Goal: Task Accomplishment & Management: Manage account settings

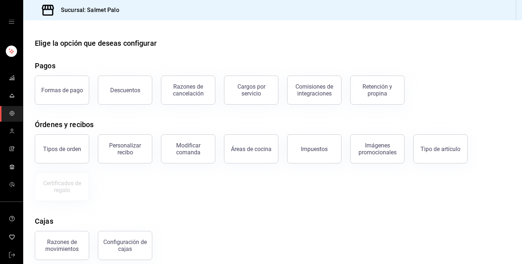
click at [10, 17] on div "mailbox folders" at bounding box center [11, 22] width 23 height 44
click at [11, 21] on icon "open drawer" at bounding box center [12, 22] width 6 height 6
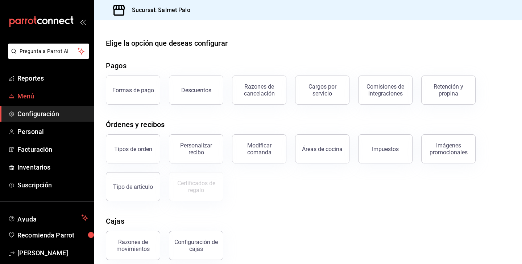
click at [26, 99] on span "Menú" at bounding box center [52, 96] width 71 height 10
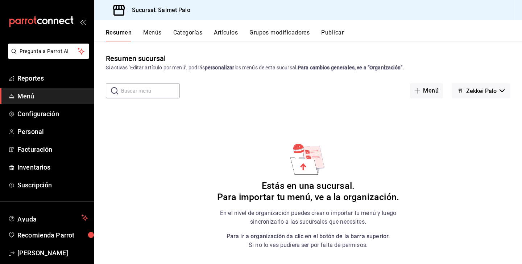
click at [154, 32] on button "Menús" at bounding box center [152, 35] width 18 height 12
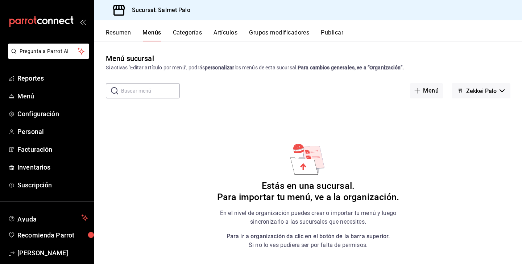
click at [506, 95] on button "Zekkei Palo" at bounding box center [481, 90] width 59 height 15
click at [293, 120] on div at bounding box center [261, 132] width 522 height 264
click at [432, 94] on button "Menú" at bounding box center [426, 90] width 33 height 15
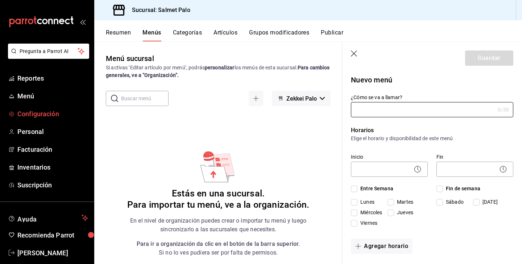
click at [44, 116] on span "Configuración" at bounding box center [52, 114] width 71 height 10
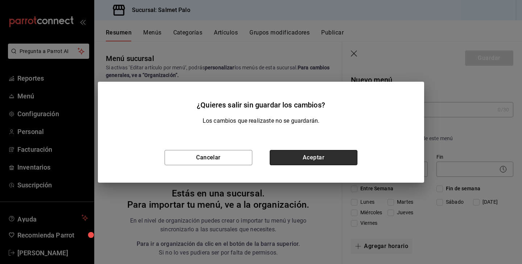
click at [305, 156] on button "Aceptar" at bounding box center [314, 157] width 88 height 15
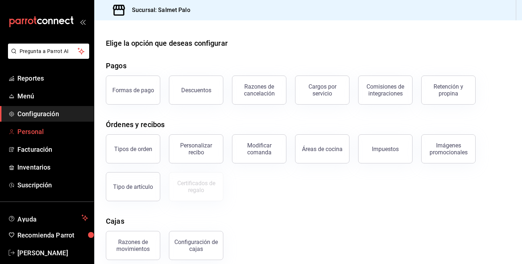
click at [22, 130] on span "Personal" at bounding box center [52, 132] width 71 height 10
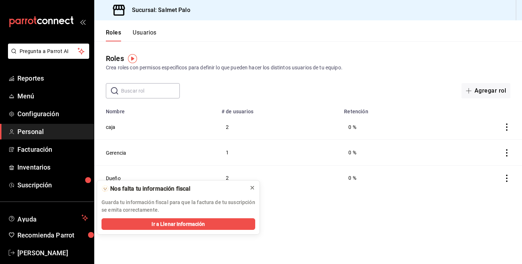
click at [250, 187] on icon at bounding box center [252, 188] width 6 height 6
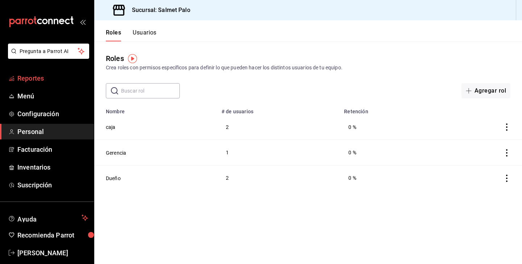
click at [36, 76] on span "Reportes" at bounding box center [52, 78] width 71 height 10
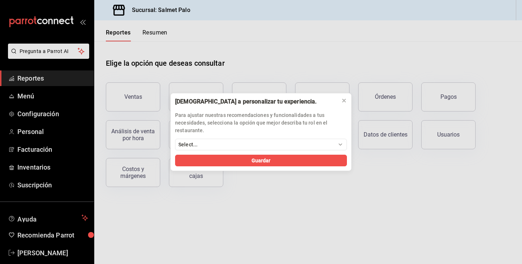
click at [33, 104] on div "[DEMOGRAPHIC_DATA] a personalizar tu experiencia. Para ajustar nuestras recomen…" at bounding box center [261, 132] width 522 height 264
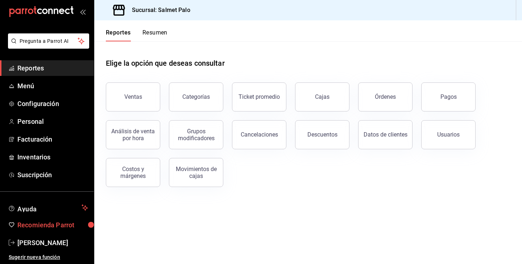
scroll to position [10, 0]
click at [22, 89] on span "Menú" at bounding box center [52, 86] width 71 height 10
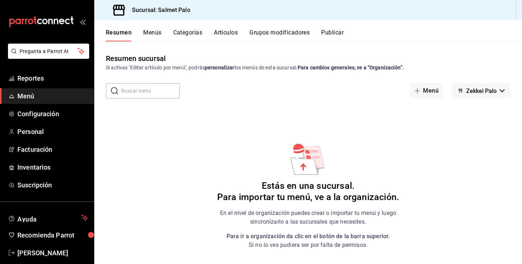
click at [176, 36] on button "Categorías" at bounding box center [187, 35] width 29 height 12
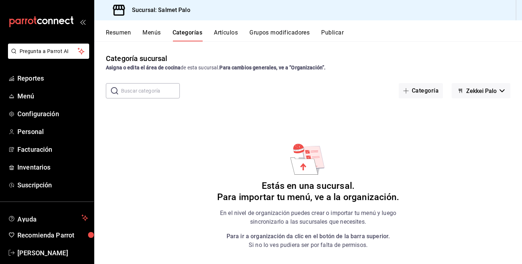
click at [158, 36] on button "Menús" at bounding box center [152, 35] width 18 height 12
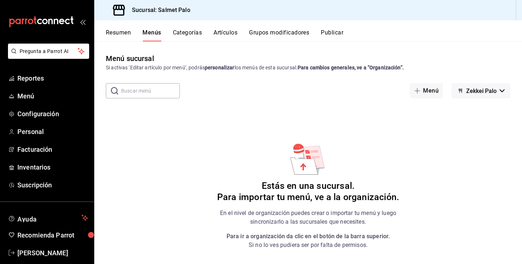
click at [486, 84] on button "Zekkei Palo" at bounding box center [481, 90] width 59 height 15
click at [418, 86] on div at bounding box center [261, 132] width 522 height 264
click at [24, 117] on span "Configuración" at bounding box center [52, 114] width 71 height 10
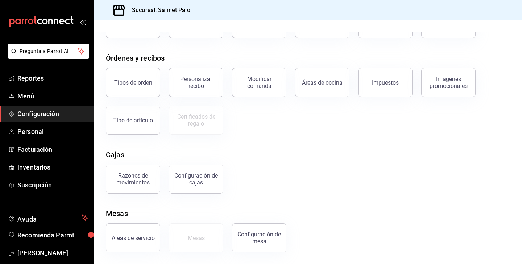
scroll to position [66, 0]
click at [30, 95] on span "Menú" at bounding box center [52, 96] width 71 height 10
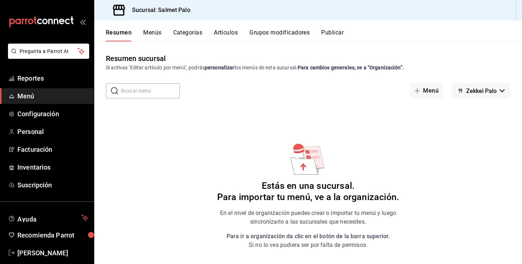
click at [86, 22] on div "mailbox folders" at bounding box center [47, 22] width 94 height 44
click at [82, 22] on icon "open_drawer_menu" at bounding box center [83, 22] width 6 height 6
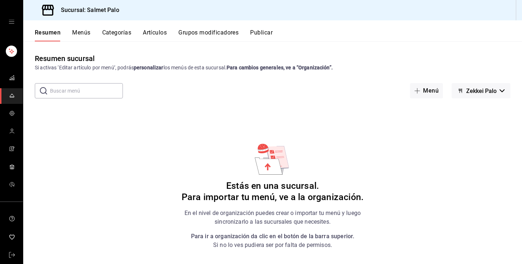
click at [10, 26] on div "mailbox folders" at bounding box center [11, 22] width 23 height 44
click at [11, 20] on icon "open drawer" at bounding box center [11, 22] width 5 height 4
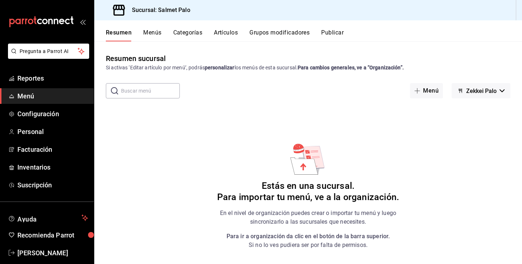
click at [88, 23] on div "mailbox folders" at bounding box center [47, 22] width 94 height 44
click at [45, 52] on span "Pregunta a Parrot AI" at bounding box center [49, 52] width 58 height 8
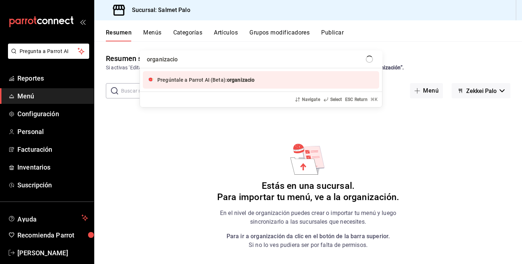
type input "organizacion"
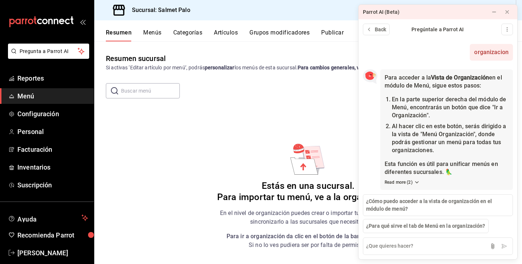
scroll to position [3, 0]
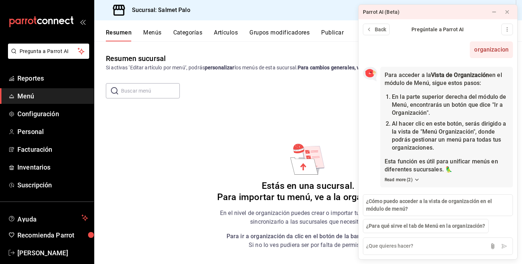
click at [152, 34] on button "Menús" at bounding box center [152, 35] width 18 height 12
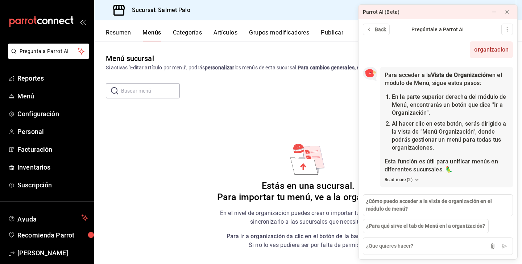
click at [419, 14] on div "Parrot AI (Beta)" at bounding box center [421, 12] width 125 height 15
click at [498, 9] on button at bounding box center [494, 12] width 12 height 12
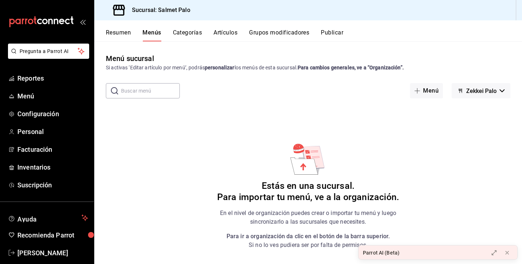
click at [387, 68] on strong "Para cambios generales, ve a “Organización”." at bounding box center [351, 68] width 106 height 6
click at [419, 251] on div "Parrot AI (Beta)" at bounding box center [421, 252] width 125 height 15
click at [494, 252] on icon at bounding box center [494, 252] width 6 height 6
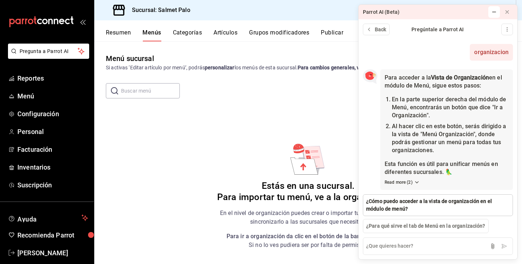
click at [398, 207] on span "¿Cómo puedo acceder a la vista de organización en el módulo de menú?" at bounding box center [438, 204] width 144 height 15
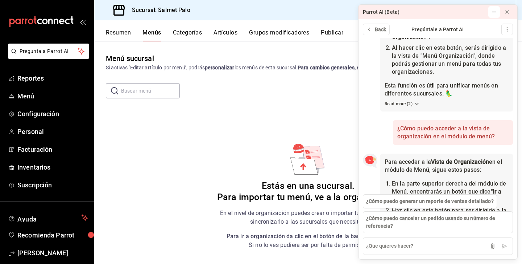
scroll to position [149, 0]
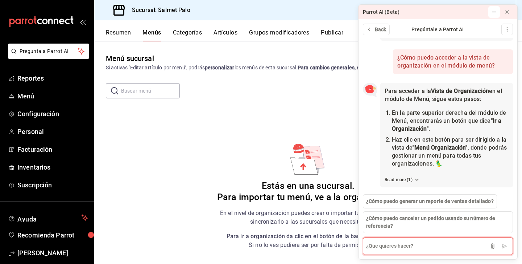
click at [376, 247] on textarea at bounding box center [438, 245] width 150 height 17
type textarea "no me aparece orgamizacion"
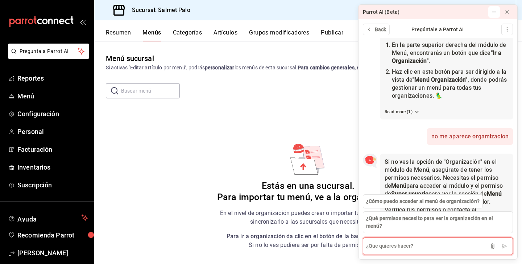
scroll to position [273, 0]
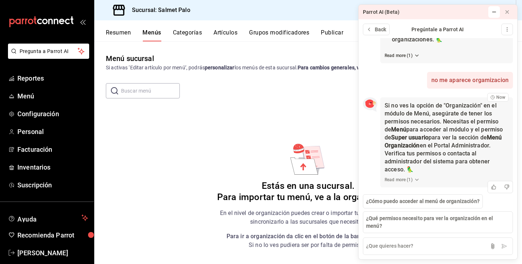
click at [398, 180] on button "Read more ( 1 )" at bounding box center [402, 179] width 35 height 7
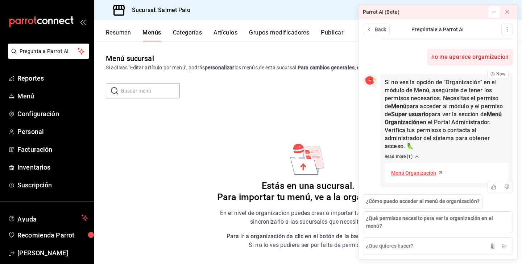
scroll to position [296, 0]
click at [402, 174] on span "Menú Organización" at bounding box center [413, 173] width 45 height 8
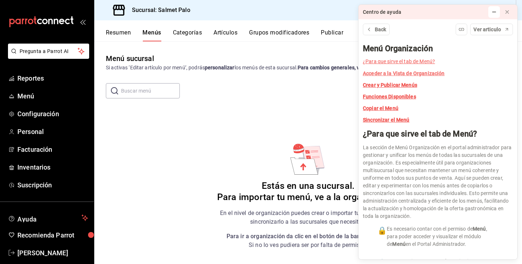
click at [384, 72] on strong "Acceder a la Vista de Organización" at bounding box center [404, 73] width 82 height 6
click at [382, 71] on strong "Acceder a la Vista de Organización" at bounding box center [404, 73] width 82 height 6
click at [503, 13] on button at bounding box center [508, 12] width 12 height 12
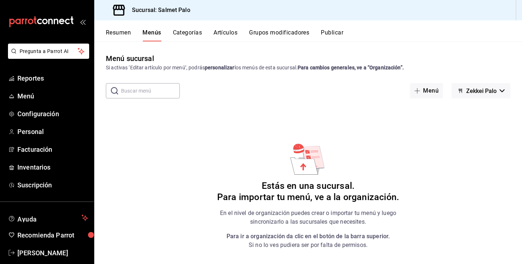
click at [401, 69] on strong "Para cambios generales, ve a “Organización”." at bounding box center [351, 68] width 106 height 6
click at [38, 251] on span "[PERSON_NAME]" at bounding box center [52, 253] width 71 height 10
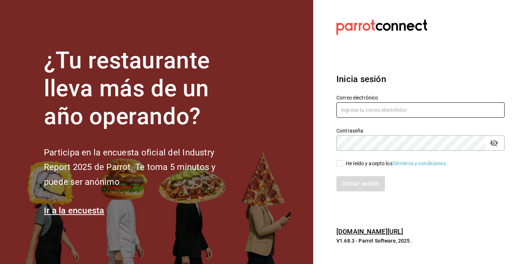
type input "[EMAIL_ADDRESS][DOMAIN_NAME]"
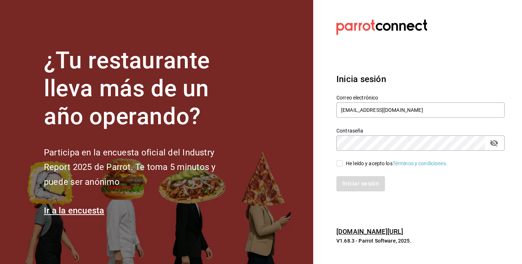
click at [499, 141] on button "passwordField" at bounding box center [494, 143] width 12 height 12
click at [476, 187] on div "Iniciar sesión" at bounding box center [421, 183] width 168 height 15
click at [336, 160] on div "He leído y acepto los Términos y condiciones." at bounding box center [416, 158] width 177 height 17
click at [337, 166] on input "He leído y acepto los Términos y condiciones." at bounding box center [340, 163] width 7 height 7
checkbox input "true"
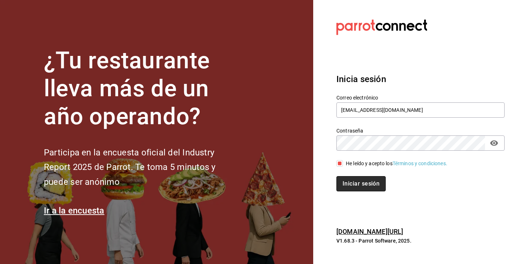
click at [341, 180] on button "Iniciar sesión" at bounding box center [361, 183] width 49 height 15
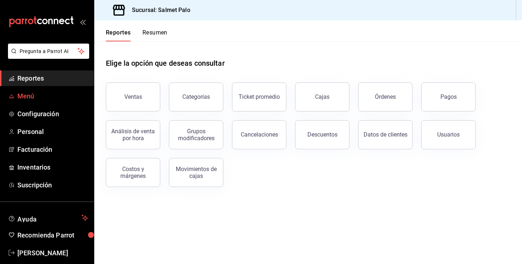
click at [51, 94] on span "Menú" at bounding box center [52, 96] width 71 height 10
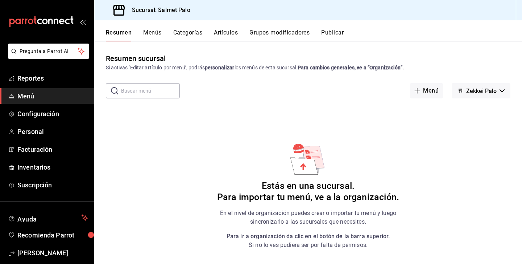
click at [152, 34] on button "Menús" at bounding box center [152, 35] width 18 height 12
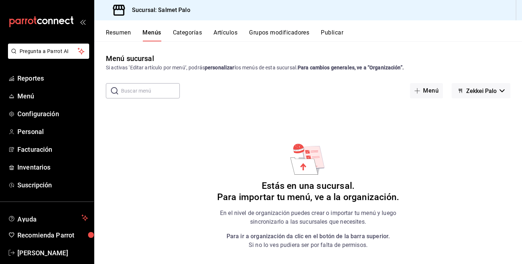
click at [110, 36] on button "Resumen" at bounding box center [118, 35] width 25 height 12
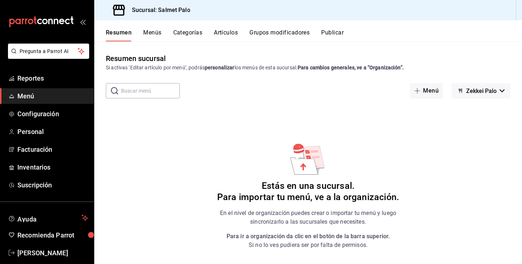
click at [148, 34] on button "Menús" at bounding box center [152, 35] width 18 height 12
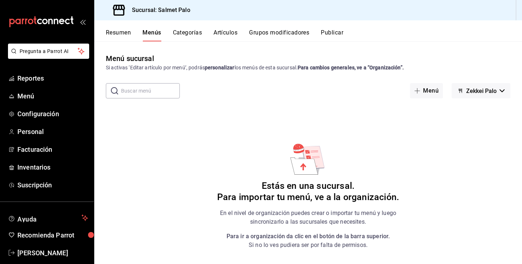
click at [487, 90] on span "Zekkei Palo" at bounding box center [481, 90] width 30 height 7
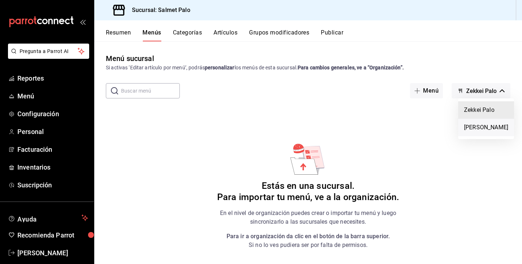
click at [475, 126] on li "[PERSON_NAME]" at bounding box center [486, 127] width 56 height 17
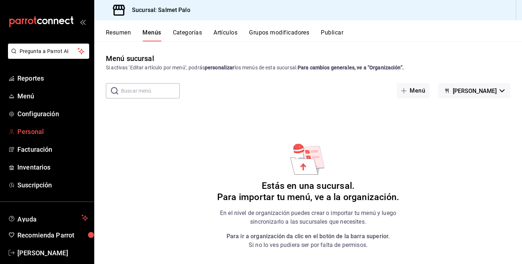
click at [29, 130] on span "Personal" at bounding box center [52, 132] width 71 height 10
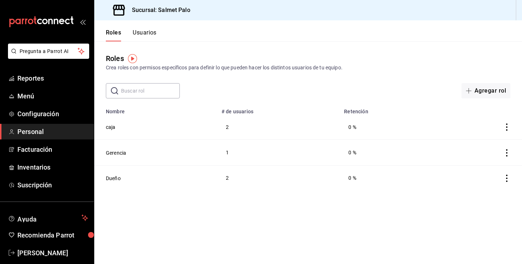
click at [142, 30] on button "Usuarios" at bounding box center [145, 35] width 24 height 12
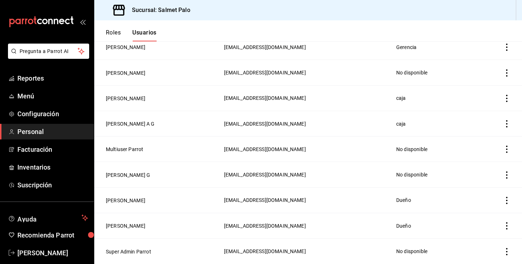
scroll to position [80, 0]
click at [510, 226] on icon "actions" at bounding box center [506, 225] width 7 height 7
click at [399, 232] on div at bounding box center [261, 132] width 522 height 264
click at [293, 228] on td "[EMAIL_ADDRESS][DOMAIN_NAME]" at bounding box center [306, 225] width 172 height 25
click at [120, 226] on button "[PERSON_NAME]" at bounding box center [126, 225] width 40 height 7
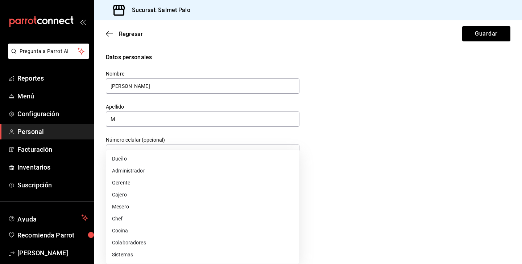
click at [160, 181] on body "Pregunta a Parrot AI Reportes Menú Configuración Personal Facturación Inventari…" at bounding box center [261, 132] width 522 height 264
click at [121, 162] on li "Dueño" at bounding box center [202, 159] width 193 height 12
type input "OWNER"
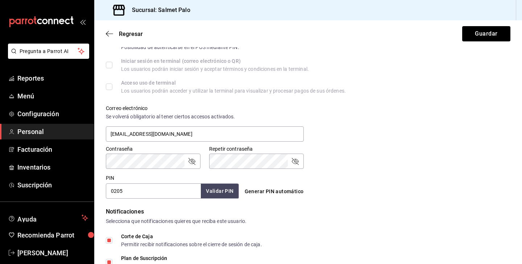
scroll to position [239, 0]
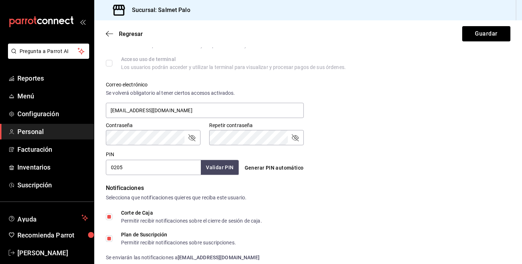
click at [193, 139] on icon "passwordField" at bounding box center [191, 137] width 9 height 9
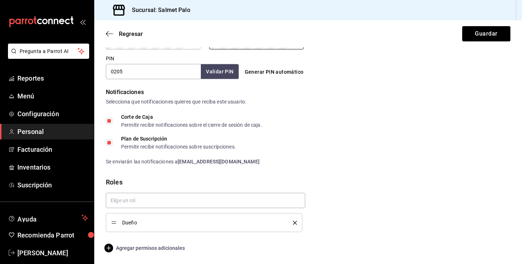
scroll to position [334, 0]
click at [111, 248] on icon "button" at bounding box center [108, 247] width 9 height 9
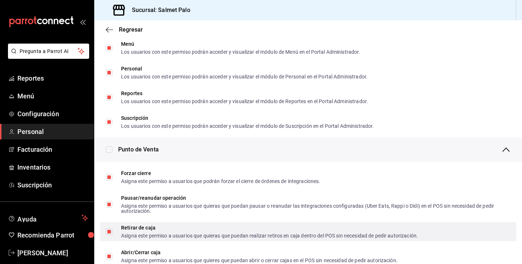
scroll to position [416, 0]
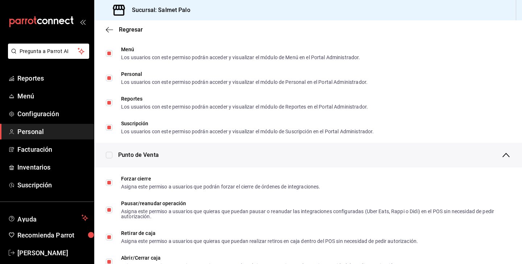
click at [108, 154] on input "checkbox" at bounding box center [109, 155] width 7 height 7
checkbox input "true"
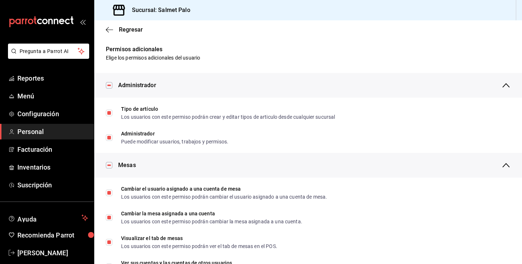
scroll to position [0, 0]
click at [114, 33] on span "Regresar" at bounding box center [124, 29] width 37 height 7
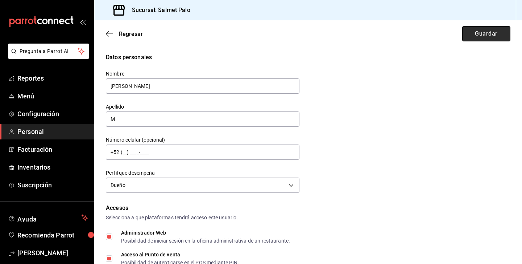
click at [477, 28] on button "Guardar" at bounding box center [486, 33] width 48 height 15
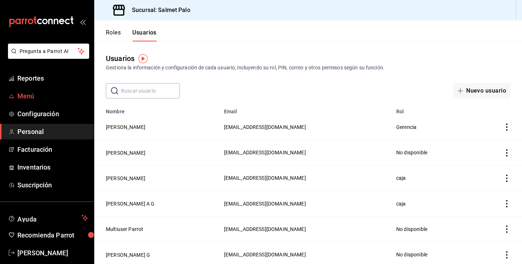
click at [26, 100] on span "Menú" at bounding box center [52, 96] width 71 height 10
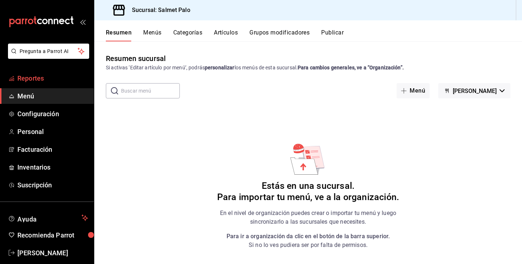
click at [30, 74] on span "Reportes" at bounding box center [52, 78] width 71 height 10
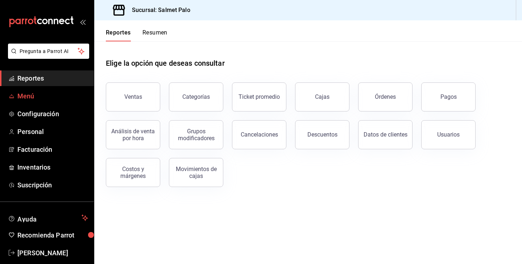
click at [29, 92] on span "Menú" at bounding box center [52, 96] width 71 height 10
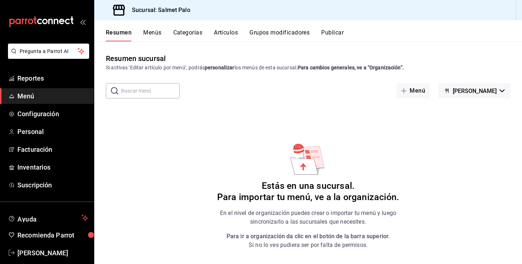
click at [478, 91] on span "[PERSON_NAME]" at bounding box center [475, 90] width 44 height 7
click at [467, 105] on li "Zekkei Palo" at bounding box center [485, 109] width 56 height 17
click at [426, 81] on div "Resumen sucursal Si activas ‘Editar artículo por menú’, podrás personalizar los…" at bounding box center [308, 158] width 428 height 210
click at [422, 87] on button "Menú" at bounding box center [426, 90] width 33 height 15
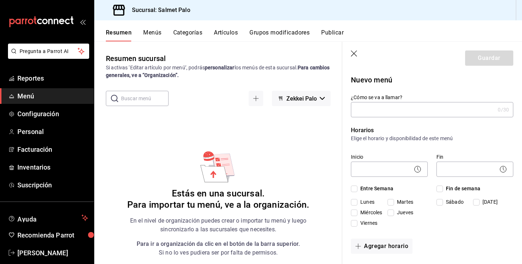
click at [353, 51] on icon "button" at bounding box center [354, 53] width 7 height 7
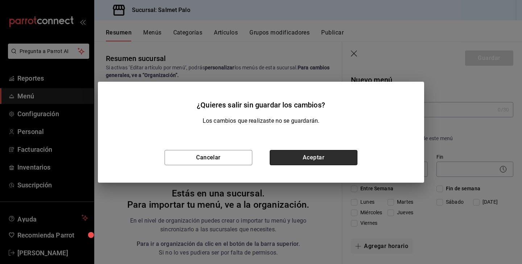
click at [297, 161] on button "Aceptar" at bounding box center [314, 157] width 88 height 15
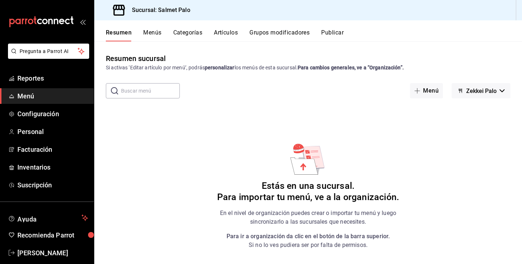
click at [81, 26] on div "mailbox folders" at bounding box center [47, 22] width 94 height 44
click at [20, 245] on link "[PERSON_NAME]" at bounding box center [47, 253] width 94 height 16
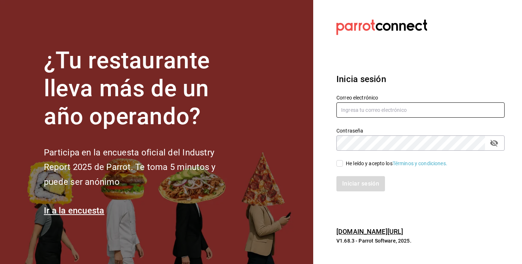
type input "[EMAIL_ADDRESS][DOMAIN_NAME]"
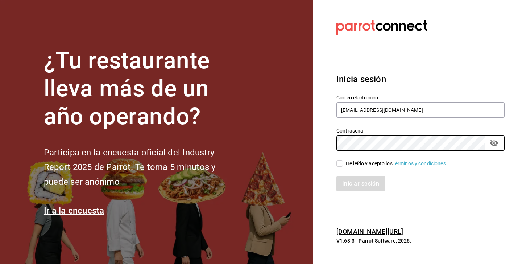
click at [338, 164] on input "He leído y acepto los Términos y condiciones." at bounding box center [340, 163] width 7 height 7
checkbox input "true"
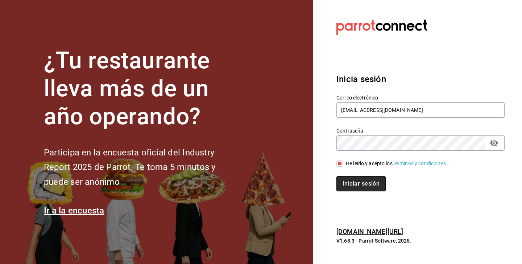
click at [344, 181] on button "Iniciar sesión" at bounding box center [361, 183] width 49 height 15
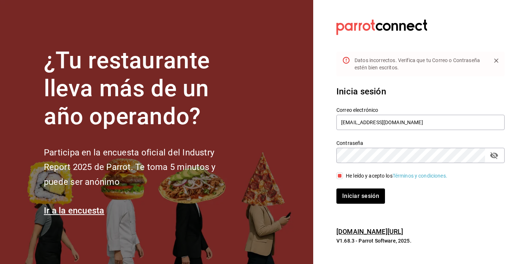
click at [495, 155] on icon "passwordField" at bounding box center [494, 155] width 9 height 9
click at [347, 194] on button "Iniciar sesión" at bounding box center [361, 195] width 49 height 15
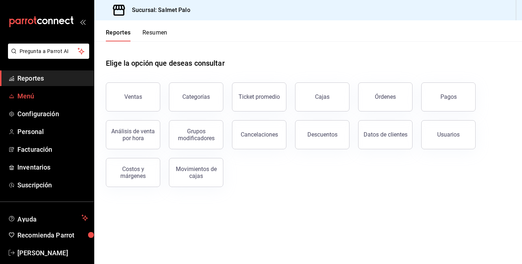
click at [28, 94] on span "Menú" at bounding box center [52, 96] width 71 height 10
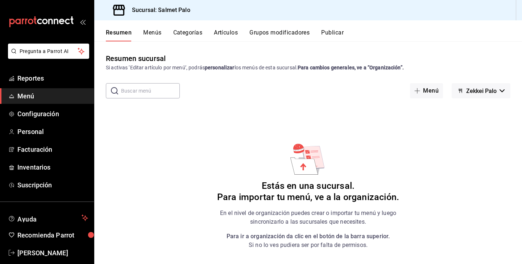
click at [132, 74] on div "Resumen sucursal Si activas ‘Editar artículo por menú’, podrás personalizar los…" at bounding box center [308, 158] width 428 height 210
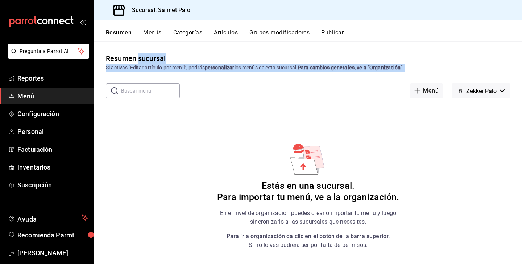
drag, startPoint x: 141, startPoint y: 62, endPoint x: 228, endPoint y: 78, distance: 89.0
click at [228, 78] on div "Resumen sucursal Si activas ‘Editar artículo por menú’, podrás personalizar los…" at bounding box center [308, 158] width 428 height 210
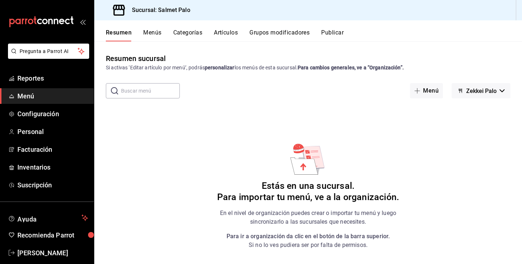
click at [228, 78] on div "Resumen sucursal Si activas ‘Editar artículo por menú’, podrás personalizar los…" at bounding box center [308, 158] width 428 height 210
click at [42, 115] on span "Configuración" at bounding box center [52, 114] width 71 height 10
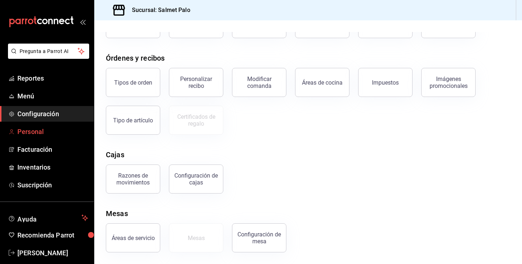
click at [38, 129] on span "Personal" at bounding box center [52, 132] width 71 height 10
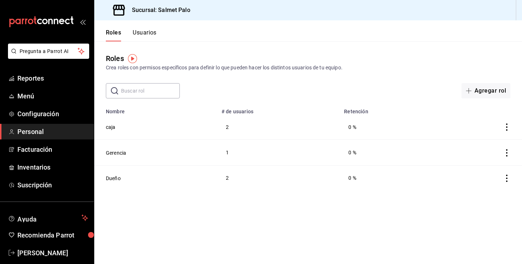
click at [147, 36] on button "Usuarios" at bounding box center [145, 35] width 24 height 12
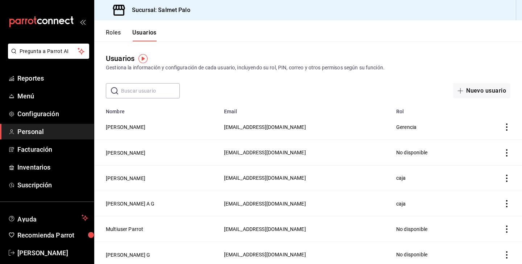
click at [506, 128] on icon "actions" at bounding box center [506, 126] width 7 height 7
click at [480, 137] on span "Eliminar" at bounding box center [480, 137] width 18 height 6
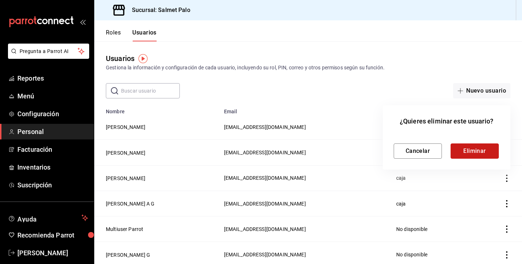
click at [478, 144] on button "Eliminar" at bounding box center [475, 150] width 48 height 15
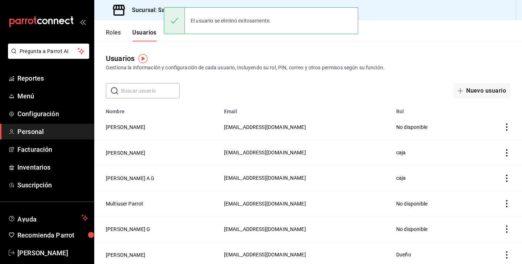
click at [507, 125] on icon "actions" at bounding box center [506, 126] width 1 height 7
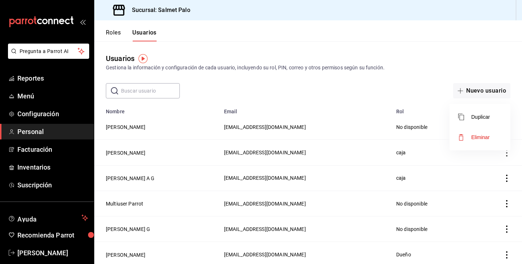
click at [470, 141] on li "Eliminar" at bounding box center [480, 137] width 61 height 20
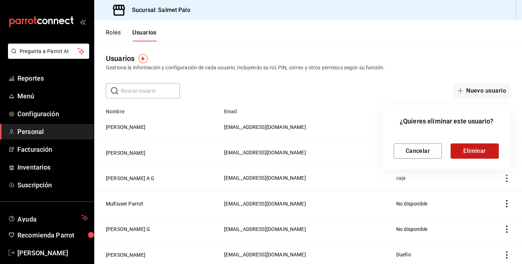
click at [472, 150] on button "Eliminar" at bounding box center [475, 150] width 48 height 15
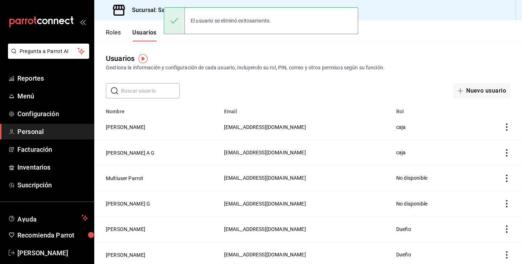
click at [505, 129] on icon "actions" at bounding box center [506, 126] width 7 height 7
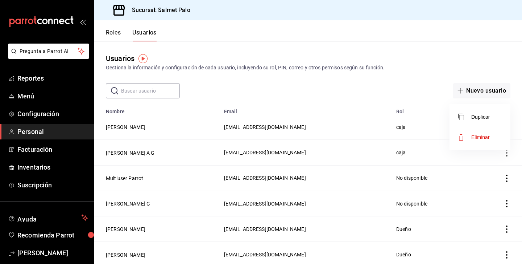
click at [479, 139] on span "Eliminar" at bounding box center [480, 137] width 18 height 6
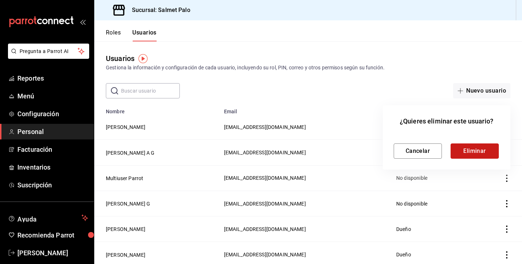
click at [480, 148] on button "Eliminar" at bounding box center [475, 150] width 48 height 15
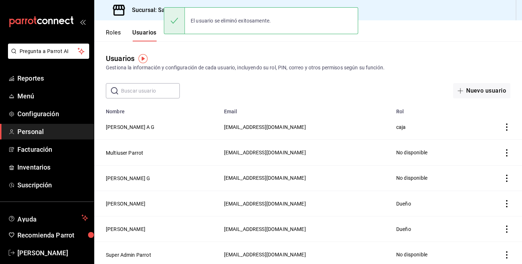
click at [513, 130] on td "employeesTable" at bounding box center [497, 126] width 50 height 25
click at [502, 126] on td "employeesTable" at bounding box center [497, 126] width 50 height 25
click at [505, 126] on icon "actions" at bounding box center [506, 126] width 7 height 7
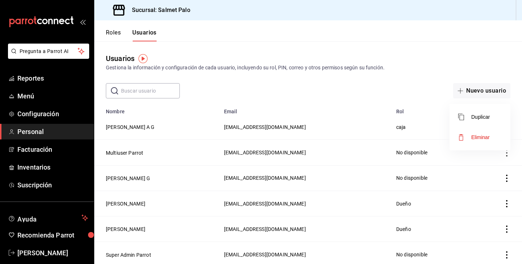
click at [479, 142] on li "Eliminar" at bounding box center [480, 137] width 61 height 20
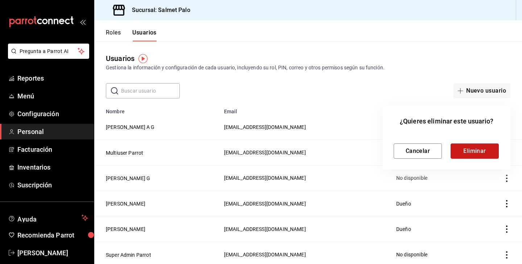
click at [483, 155] on button "Eliminar" at bounding box center [475, 150] width 48 height 15
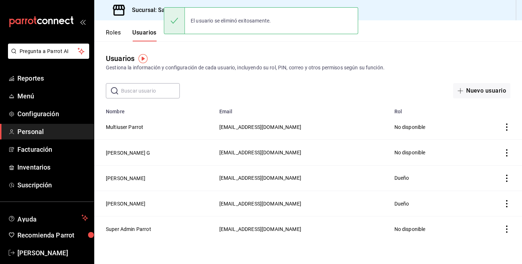
click at [506, 152] on icon "actions" at bounding box center [506, 152] width 7 height 7
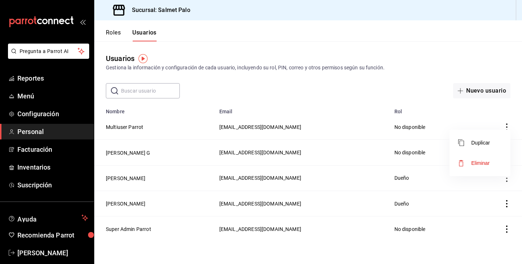
click at [471, 160] on span "Eliminar" at bounding box center [480, 163] width 18 height 6
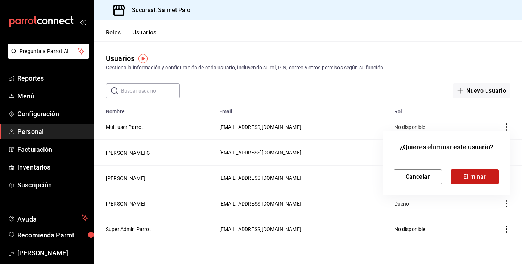
click at [471, 173] on button "Eliminar" at bounding box center [475, 176] width 48 height 15
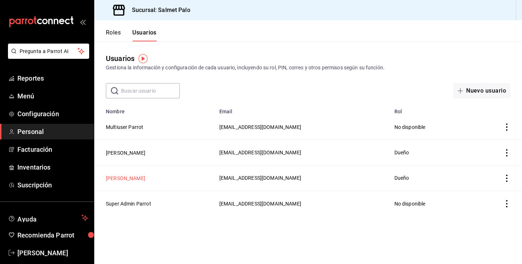
click at [122, 179] on button "[PERSON_NAME]" at bounding box center [126, 177] width 40 height 7
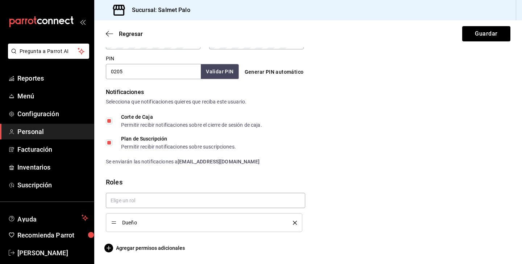
scroll to position [322, 0]
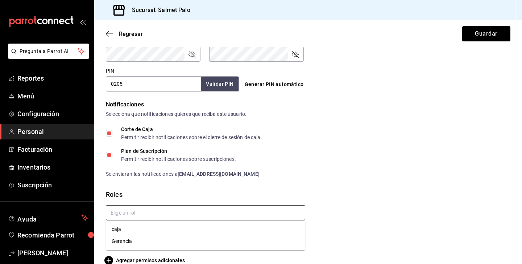
click at [148, 216] on input "text" at bounding box center [205, 212] width 199 height 15
click at [131, 235] on li "Gerencia" at bounding box center [205, 241] width 199 height 12
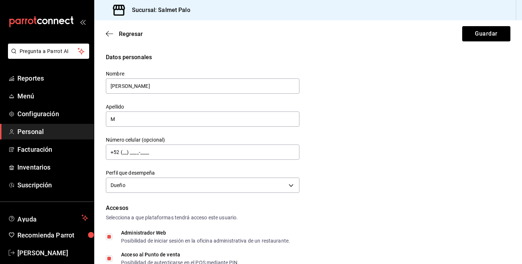
scroll to position [0, 0]
click at [466, 38] on button "Guardar" at bounding box center [486, 33] width 48 height 15
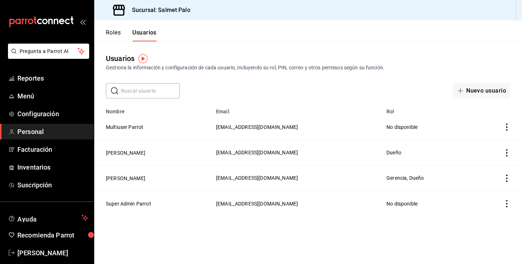
click at [115, 32] on button "Roles" at bounding box center [113, 35] width 15 height 12
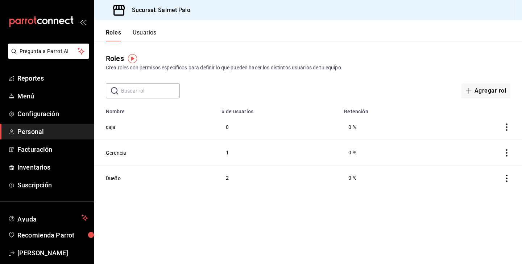
click at [506, 181] on icon "actions" at bounding box center [506, 177] width 7 height 7
click at [382, 177] on div at bounding box center [261, 132] width 522 height 264
click at [114, 180] on button "Dueño" at bounding box center [113, 177] width 15 height 7
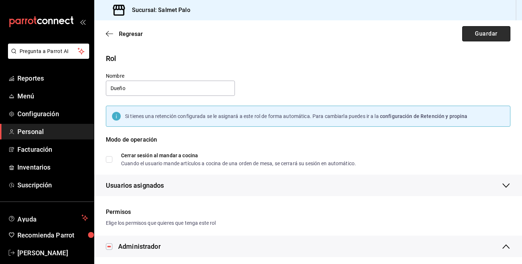
click at [476, 40] on button "Guardar" at bounding box center [486, 33] width 48 height 15
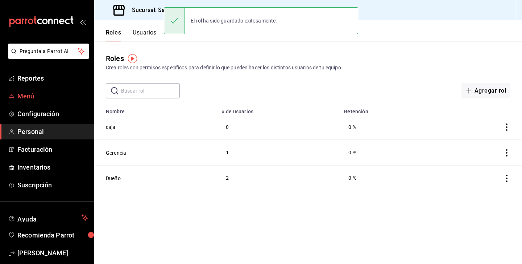
click at [26, 95] on span "Menú" at bounding box center [52, 96] width 71 height 10
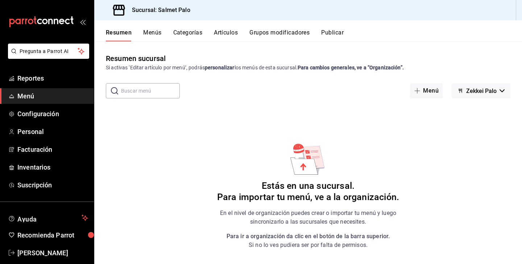
click at [293, 189] on h6 "Estás en una sucursal. Para importar tu menú, ve a la organización." at bounding box center [308, 191] width 182 height 22
click at [306, 160] on icon at bounding box center [304, 165] width 28 height 17
click at [304, 157] on g at bounding box center [307, 159] width 34 height 31
click at [476, 90] on span "Zekkei Palo" at bounding box center [481, 90] width 30 height 7
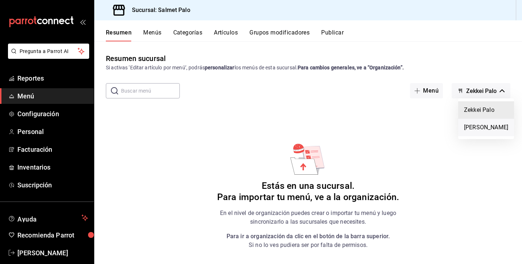
click at [470, 135] on li "[PERSON_NAME]" at bounding box center [486, 127] width 56 height 17
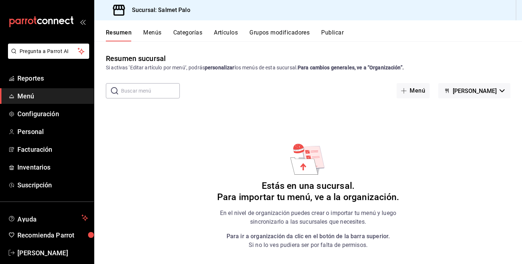
click at [503, 87] on button "[PERSON_NAME]" at bounding box center [474, 90] width 72 height 15
click at [483, 114] on li "Zekkei Palo" at bounding box center [485, 109] width 56 height 17
click at [151, 34] on button "Menús" at bounding box center [152, 35] width 18 height 12
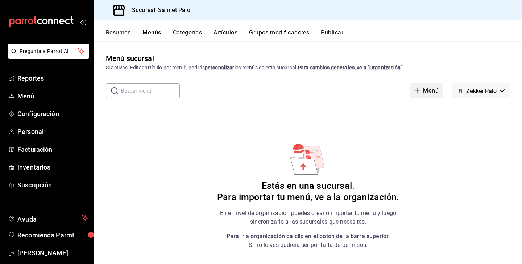
click at [424, 93] on button "Menú" at bounding box center [426, 90] width 33 height 15
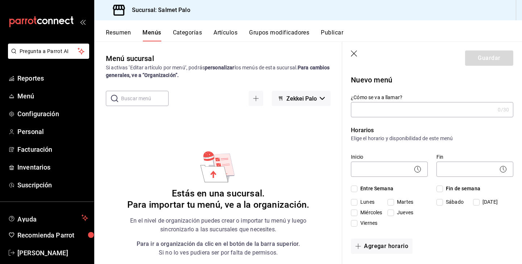
click at [353, 51] on icon "button" at bounding box center [354, 53] width 7 height 7
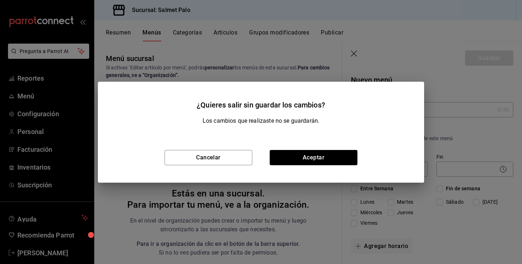
click at [316, 167] on div "Cancelar Aceptar" at bounding box center [261, 157] width 326 height 50
click at [316, 152] on button "Aceptar" at bounding box center [314, 157] width 88 height 15
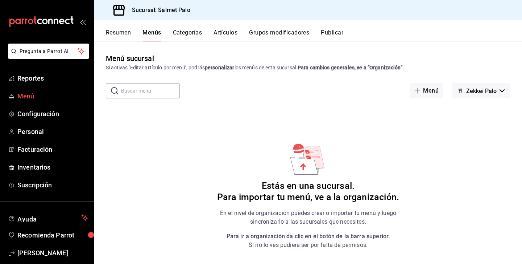
click at [19, 102] on link "Menú" at bounding box center [47, 96] width 94 height 16
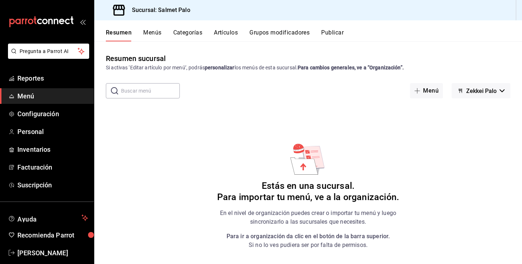
click at [148, 31] on button "Menús" at bounding box center [152, 35] width 18 height 12
click at [17, 256] on span "[PERSON_NAME]" at bounding box center [52, 253] width 71 height 10
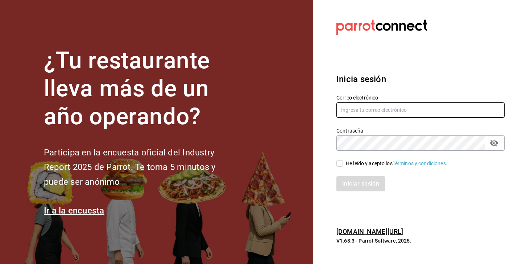
type input "[EMAIL_ADDRESS][DOMAIN_NAME]"
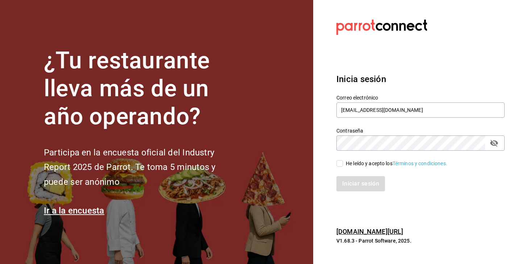
click at [493, 142] on icon "passwordField" at bounding box center [494, 143] width 8 height 7
click at [342, 161] on input "He leído y acepto los Términos y condiciones." at bounding box center [340, 163] width 7 height 7
checkbox input "true"
click at [347, 177] on button "Iniciar sesión" at bounding box center [361, 183] width 49 height 15
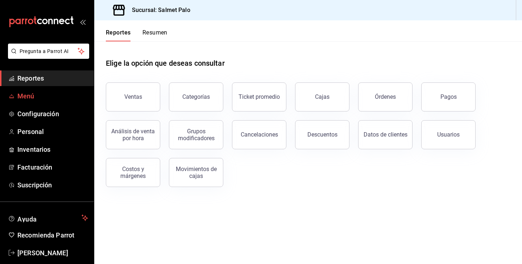
click at [22, 94] on span "Menú" at bounding box center [52, 96] width 71 height 10
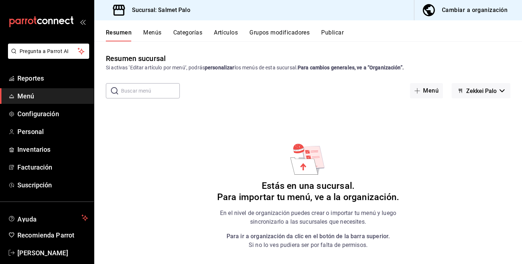
click at [465, 13] on div "Cambiar a organización" at bounding box center [475, 10] width 66 height 10
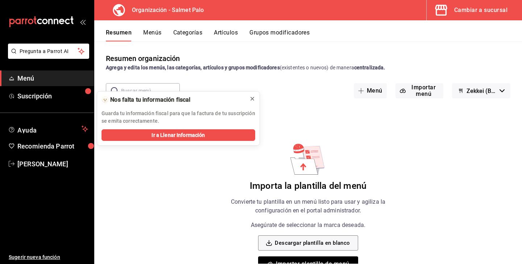
click at [250, 98] on icon at bounding box center [252, 99] width 6 height 6
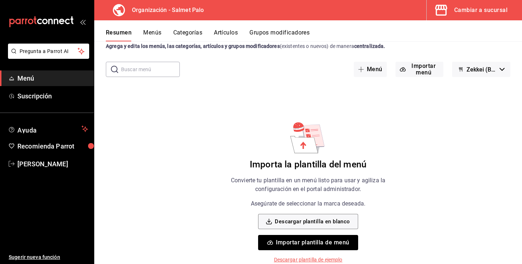
scroll to position [21, 0]
click at [417, 69] on button "Importar menú" at bounding box center [420, 69] width 48 height 15
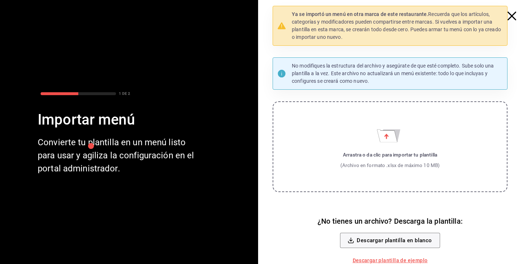
click at [394, 137] on icon "Importar menú" at bounding box center [387, 135] width 20 height 12
click at [0, 0] on input "Arrastra o da clic para importar tu plantilla (Archivo en formato .xlsx de máxi…" at bounding box center [0, 0] width 0 height 0
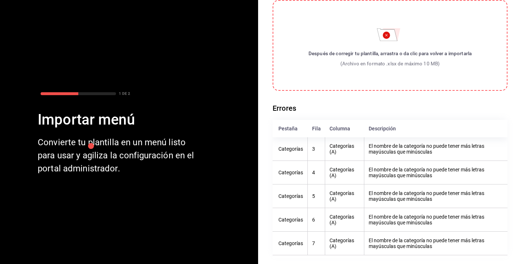
scroll to position [87, 0]
click at [379, 38] on icon "Importar menú" at bounding box center [390, 32] width 26 height 17
click at [0, 0] on input "Después de corregir tu plantilla, arrastra o da clic para volver a importarla (…" at bounding box center [0, 0] width 0 height 0
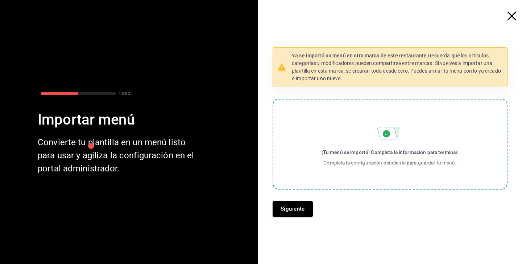
scroll to position [0, 0]
click at [286, 209] on button "Siguiente" at bounding box center [293, 208] width 40 height 15
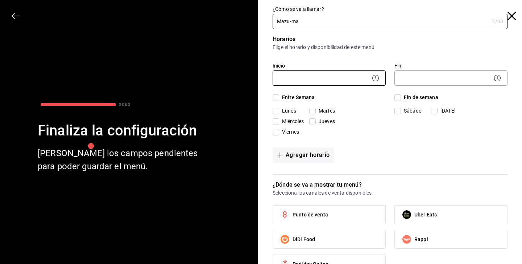
type input "Mazu-ma"
click at [305, 79] on body "Pregunta a Parrot AI Menú Suscripción Ayuda Recomienda Parrot David M Sugerir n…" at bounding box center [261, 132] width 522 height 264
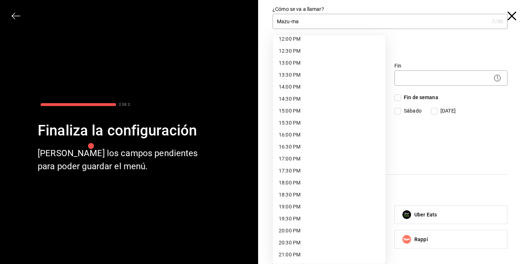
scroll to position [258, 0]
click at [288, 100] on li "13:00 PM" at bounding box center [329, 97] width 112 height 12
type input "13:00"
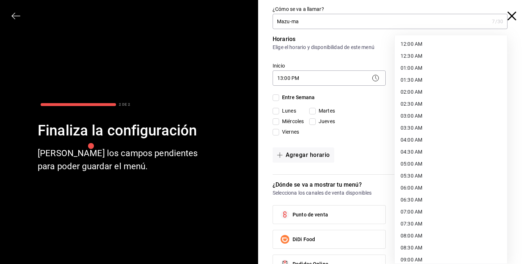
click at [414, 74] on body "Pregunta a Parrot AI Menú Suscripción Ayuda Recomienda Parrot David M Sugerir n…" at bounding box center [261, 132] width 522 height 264
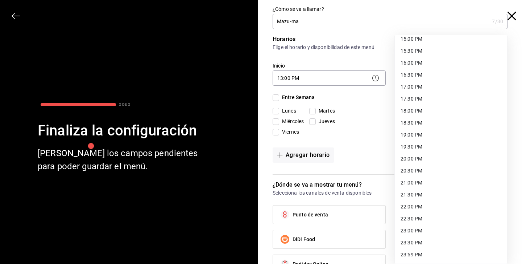
scroll to position [364, 0]
click at [411, 219] on li "22:30 PM" at bounding box center [451, 219] width 112 height 12
type input "22:30"
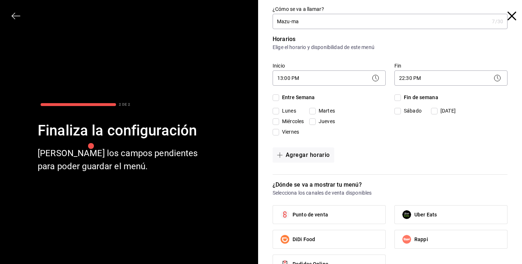
click at [279, 110] on input "Lunes" at bounding box center [276, 111] width 7 height 7
checkbox input "true"
click at [314, 110] on input "Martes" at bounding box center [312, 111] width 7 height 7
checkbox input "true"
click at [279, 123] on input "Miércoles" at bounding box center [276, 121] width 7 height 7
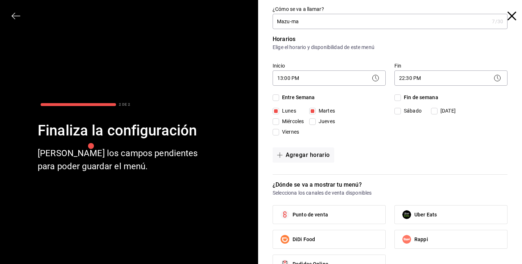
checkbox input "true"
click at [315, 121] on input "Jueves" at bounding box center [312, 121] width 7 height 7
checkbox input "true"
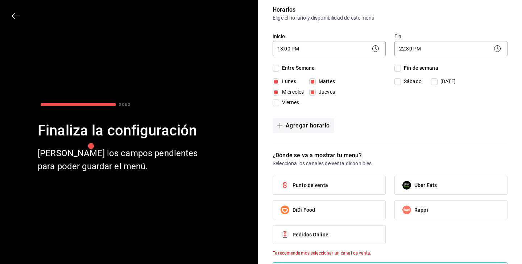
scroll to position [37, 0]
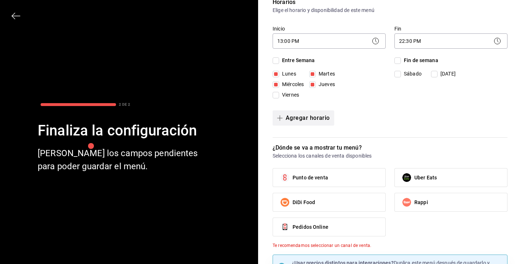
click at [294, 114] on button "Agregar horario" at bounding box center [304, 117] width 62 height 15
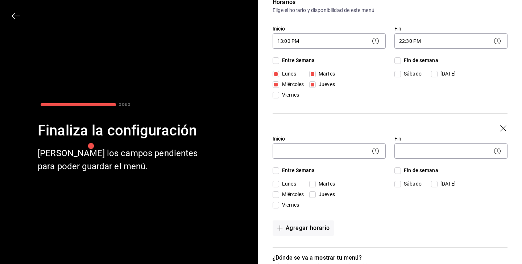
click at [400, 184] on input "Sábado" at bounding box center [398, 184] width 7 height 7
checkbox input "true"
click at [318, 153] on body "Pregunta a Parrot AI Menú Suscripción Ayuda Recomienda Parrot David M Sugerir n…" at bounding box center [261, 132] width 522 height 264
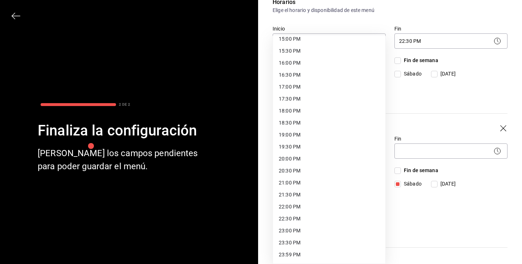
scroll to position [364, 0]
click at [288, 160] on li "20:00 PM" at bounding box center [329, 159] width 112 height 12
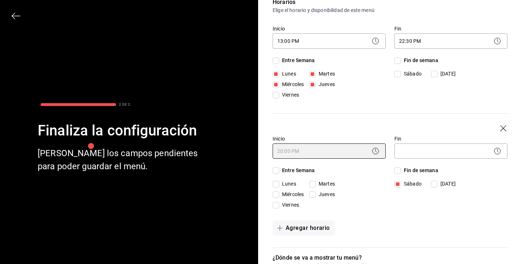
type input "20:00"
click at [428, 152] on body "Pregunta a Parrot AI Menú Suscripción Ayuda Recomienda Parrot David M Sugerir n…" at bounding box center [261, 132] width 522 height 264
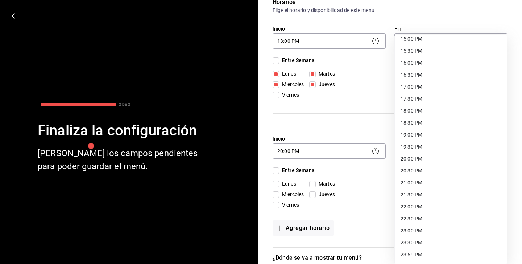
click at [407, 243] on li "23:30 PM" at bounding box center [451, 242] width 112 height 12
type input "23:30"
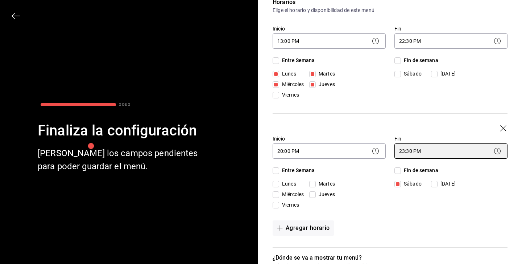
scroll to position [86, 0]
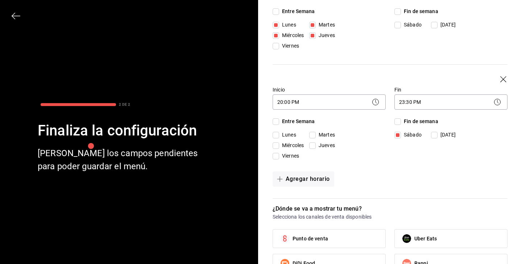
click at [294, 187] on div "Horarios Elige el horario y disponibilidad de este menú Inicio 13:00 PM 13:00 F…" at bounding box center [390, 73] width 235 height 249
click at [299, 181] on button "Agregar horario" at bounding box center [304, 178] width 62 height 15
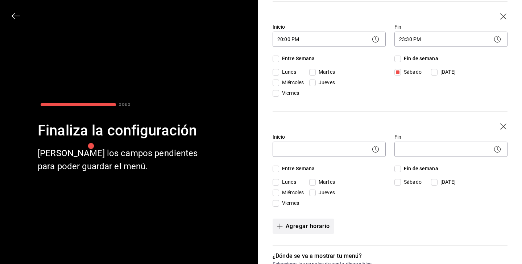
scroll to position [150, 0]
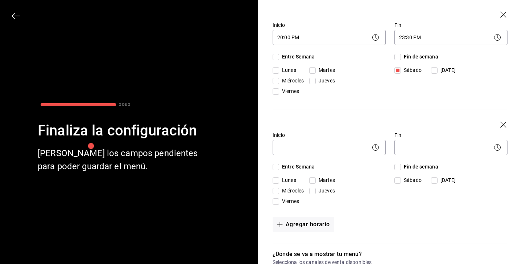
click at [438, 181] on input "[DATE]" at bounding box center [434, 180] width 7 height 7
checkbox input "true"
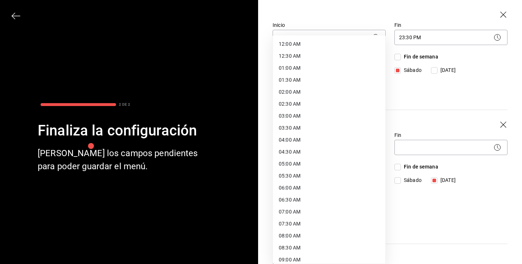
click at [334, 148] on body "Pregunta a Parrot AI Menú Suscripción Ayuda Recomienda Parrot David M Sugerir n…" at bounding box center [261, 132] width 522 height 264
click at [286, 232] on li "13:00 PM" at bounding box center [329, 234] width 112 height 12
type input "13:00"
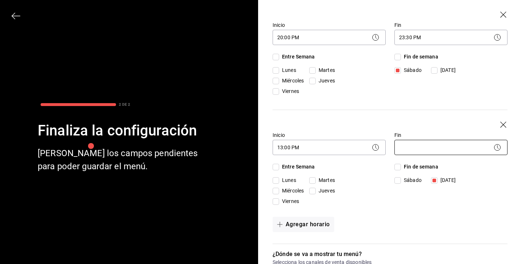
click at [412, 148] on body "Pregunta a Parrot AI Menú Suscripción Ayuda Recomienda Parrot David M Sugerir n…" at bounding box center [261, 132] width 522 height 264
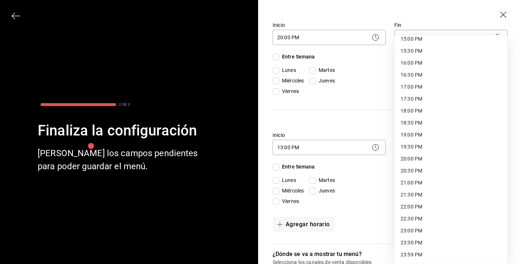
scroll to position [364, 0]
click at [413, 173] on li "20:30 PM" at bounding box center [451, 171] width 112 height 12
type input "20:30"
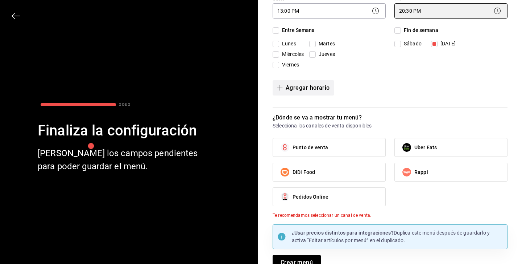
scroll to position [282, 0]
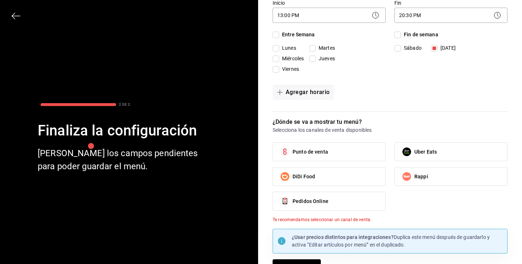
click at [281, 147] on input "Punto de venta" at bounding box center [284, 151] width 15 height 15
checkbox input "true"
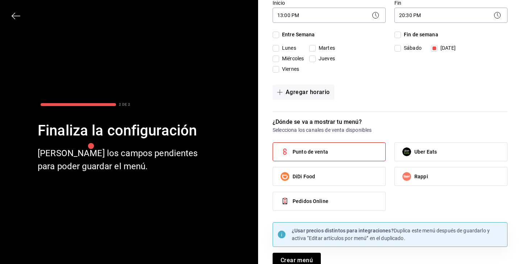
click at [416, 151] on span "Uber Eats" at bounding box center [425, 152] width 22 height 8
click at [414, 151] on input "Uber Eats" at bounding box center [406, 151] width 15 height 15
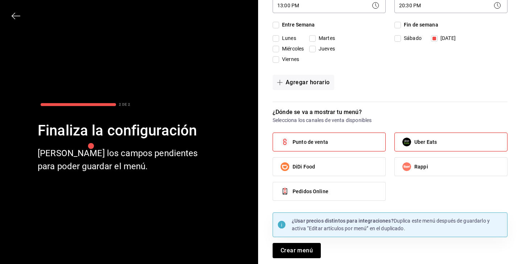
scroll to position [292, 0]
click at [420, 146] on label "Uber Eats" at bounding box center [451, 142] width 112 height 18
click at [414, 146] on input "Uber Eats" at bounding box center [406, 141] width 15 height 15
checkbox input "false"
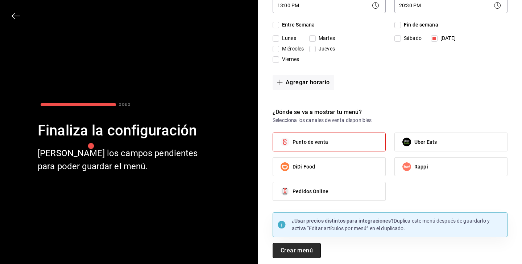
click at [317, 250] on button "Crear menú" at bounding box center [297, 250] width 48 height 15
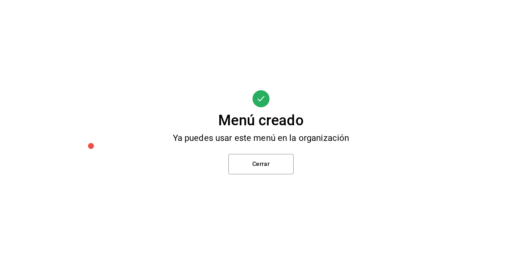
scroll to position [0, 0]
click at [239, 165] on button "Cerrar" at bounding box center [260, 164] width 65 height 20
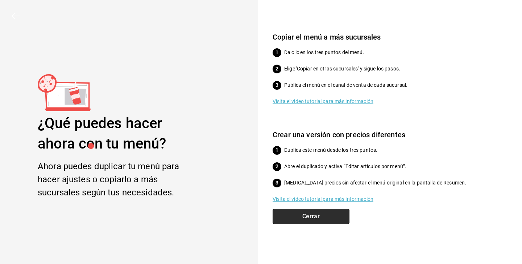
click at [303, 216] on button "Cerrar" at bounding box center [311, 216] width 77 height 15
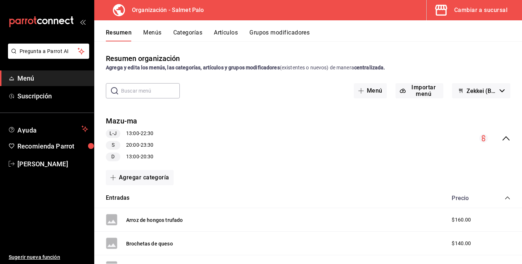
click at [479, 91] on span "Zekkei (Borrador)" at bounding box center [482, 90] width 30 height 7
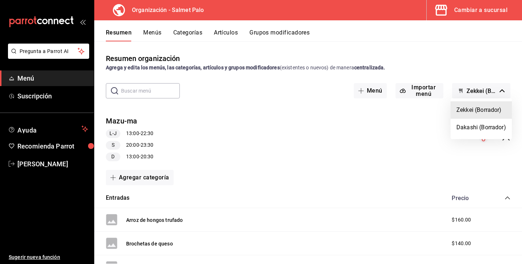
click at [463, 108] on li "Zekkei (Borrador)" at bounding box center [481, 109] width 61 height 17
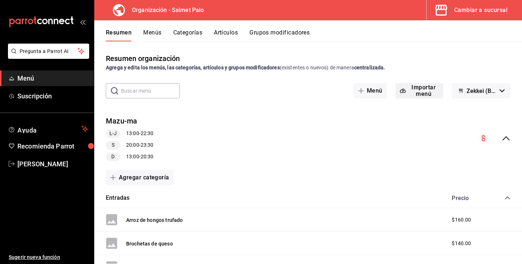
click at [415, 93] on button "Importar menú" at bounding box center [420, 90] width 48 height 15
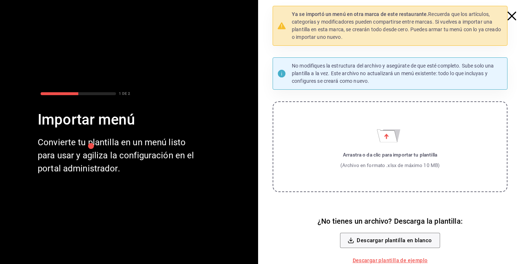
click at [513, 11] on div at bounding box center [515, 10] width 13 height 20
click at [510, 21] on div "Ya se importó un menú en otra marca de este restaurante. Recuerda que los artíc…" at bounding box center [393, 139] width 258 height 267
click at [510, 16] on icon "button" at bounding box center [512, 16] width 9 height 9
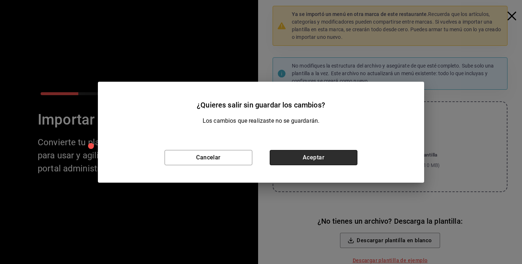
click at [307, 154] on button "Aceptar" at bounding box center [314, 157] width 88 height 15
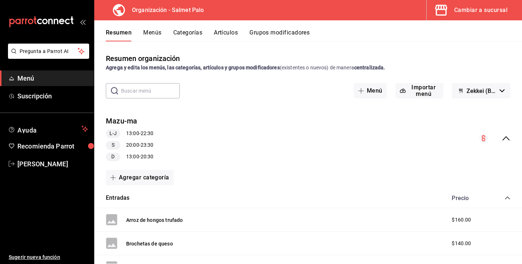
click at [496, 75] on div "Resumen organización Agrega y edita los menús, las categorías, artículos y grup…" at bounding box center [308, 158] width 428 height 210
click at [496, 96] on button "Zekkei (Borrador)" at bounding box center [481, 90] width 58 height 15
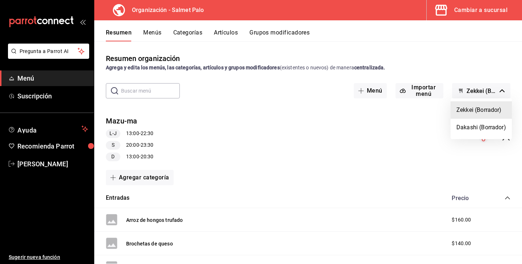
click at [352, 158] on div at bounding box center [261, 132] width 522 height 264
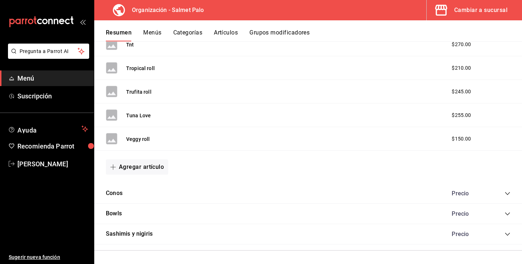
scroll to position [1359, 0]
click at [506, 195] on div "Precio" at bounding box center [478, 193] width 66 height 7
click at [507, 191] on icon "collapse-category-row" at bounding box center [508, 194] width 6 height 6
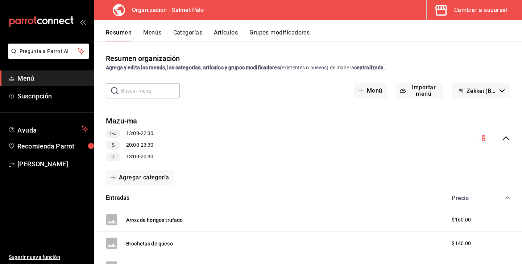
scroll to position [0, 0]
click at [148, 35] on button "Menús" at bounding box center [152, 35] width 18 height 12
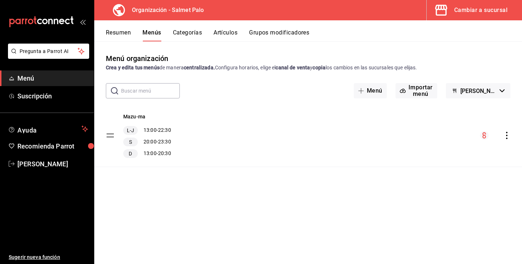
click at [462, 87] on button "Mazu-Ma (Borrador)" at bounding box center [478, 90] width 65 height 15
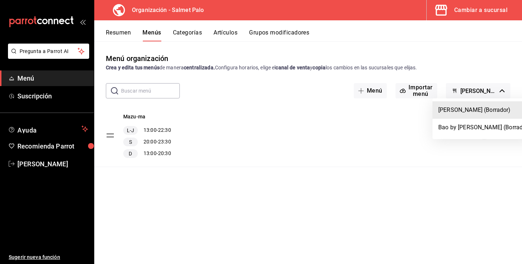
click at [392, 118] on div at bounding box center [261, 132] width 522 height 264
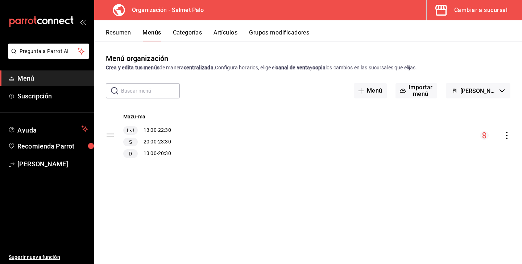
click at [507, 135] on icon "actions" at bounding box center [506, 135] width 1 height 7
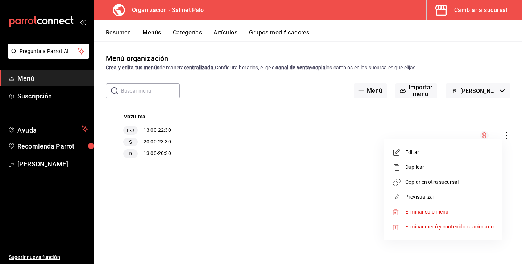
click at [329, 135] on div at bounding box center [261, 132] width 522 height 264
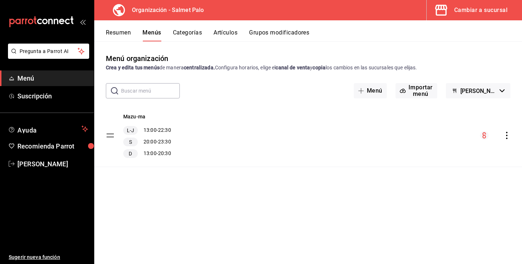
click at [223, 28] on div "Resumen Menús Categorías Artículos Grupos modificadores" at bounding box center [308, 30] width 428 height 21
click at [221, 33] on button "Artículos" at bounding box center [226, 35] width 24 height 12
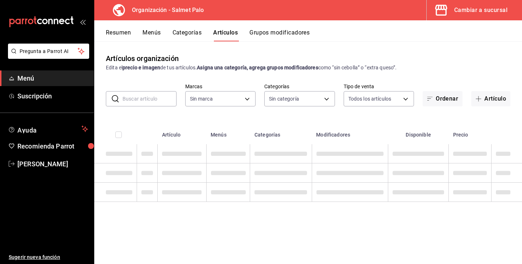
type input "ea477960-4770-47ac-a574-3953611fb55e,cfd99e34-4df9-482d-90ae-eddbc91cae18"
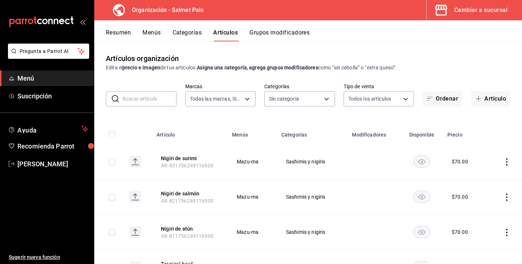
type input "7f911b06-4da6-4972-9038-71c04a4c0459,449aff3e-a8b6-4040-a247-966ce5df5712,35a4e…"
click at [115, 35] on button "Resumen" at bounding box center [118, 35] width 25 height 12
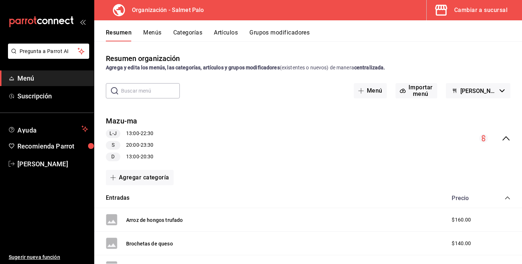
click at [154, 34] on button "Menús" at bounding box center [152, 35] width 18 height 12
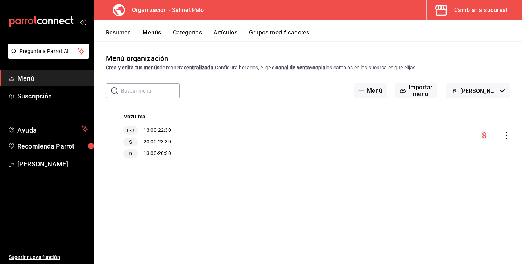
click at [479, 94] on span "Mazu-Ma (Borrador)" at bounding box center [479, 90] width 36 height 7
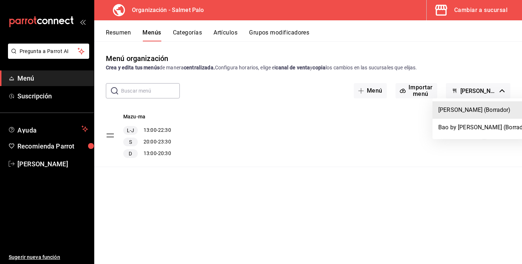
click at [399, 129] on div at bounding box center [261, 132] width 522 height 264
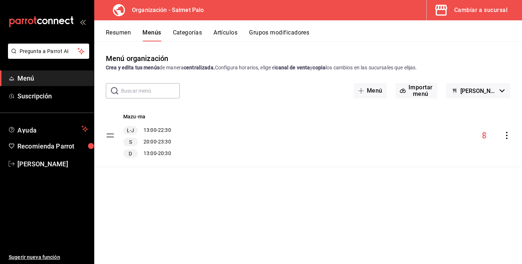
click at [506, 132] on icon "actions" at bounding box center [506, 135] width 7 height 7
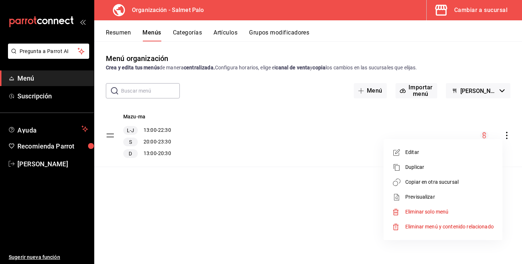
click at [412, 182] on span "Copiar en otra sucursal" at bounding box center [449, 182] width 88 height 8
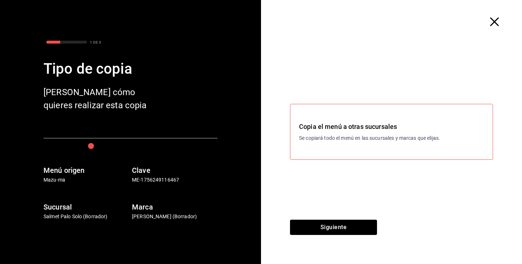
click at [58, 210] on h6 "Sucursal" at bounding box center [87, 207] width 86 height 12
click at [315, 221] on button "Siguiente" at bounding box center [333, 226] width 87 height 15
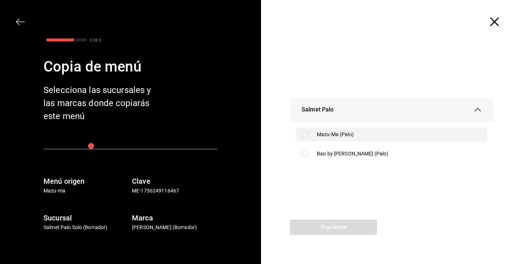
click at [310, 132] on label at bounding box center [306, 134] width 9 height 7
click at [308, 132] on input "checkbox" at bounding box center [305, 134] width 7 height 7
click at [304, 132] on input "checkbox" at bounding box center [305, 134] width 7 height 7
checkbox input "true"
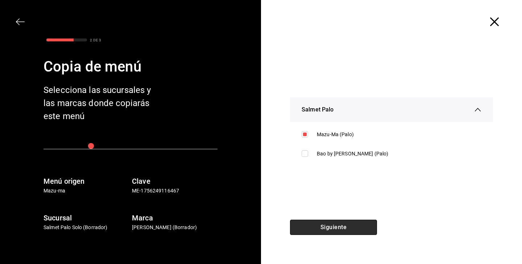
click at [321, 227] on button "Siguiente" at bounding box center [333, 226] width 87 height 15
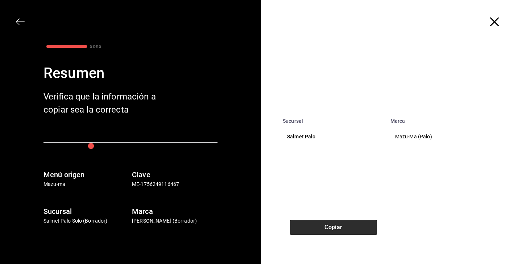
click at [320, 231] on button "Copiar" at bounding box center [333, 226] width 87 height 15
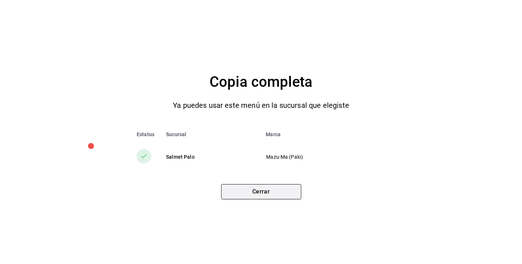
click at [252, 190] on button "Cerrar" at bounding box center [261, 191] width 80 height 15
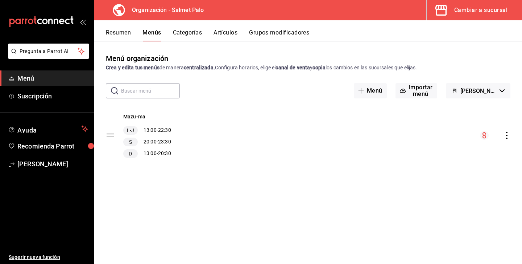
click at [83, 19] on icon "open_drawer_menu" at bounding box center [83, 22] width 6 height 6
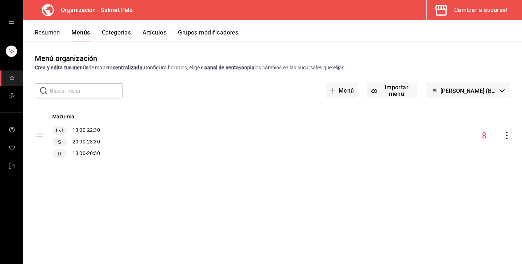
click at [463, 9] on div "Cambiar a sucursal" at bounding box center [480, 10] width 53 height 10
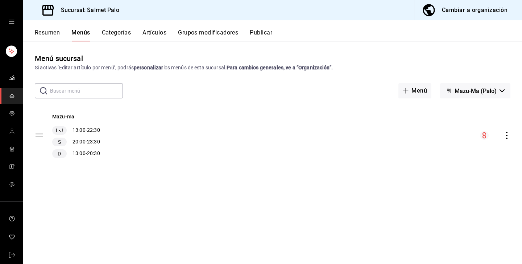
click at [476, 87] on button "Mazu-Ma (Palo)" at bounding box center [475, 90] width 70 height 15
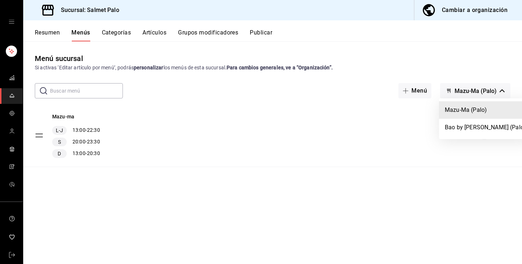
click at [385, 131] on div at bounding box center [261, 132] width 522 height 264
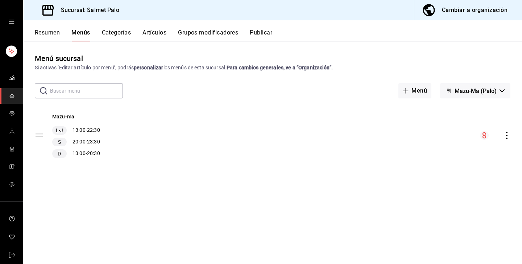
click at [150, 36] on button "Artículos" at bounding box center [155, 35] width 24 height 12
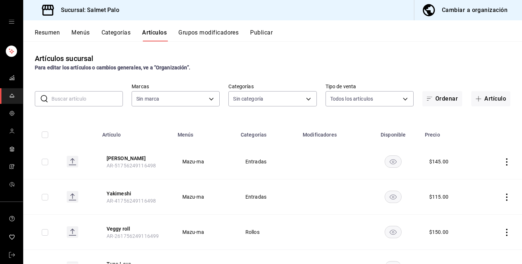
type input "91822997-6511-487a-b58c-8897a46e9bc4,bcaf95bc-d9c1-438b-979f-19bd0f306f78"
type input "5ce41efa-3da9-4142-a109-4cabeb41dd5b,8a476554-367f-4cd7-b05e-2859d59a4ff3,5b328…"
click at [391, 162] on rect "availability-product" at bounding box center [393, 161] width 17 height 12
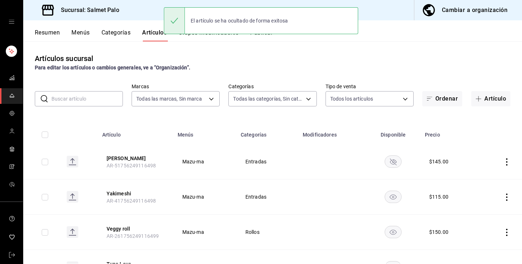
click at [391, 161] on rect "availability-product" at bounding box center [393, 161] width 17 height 12
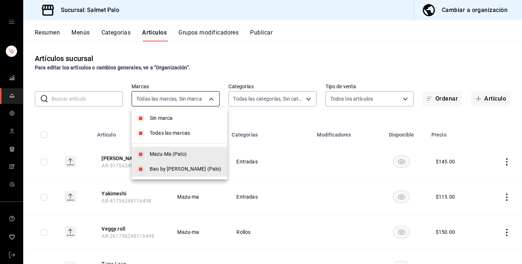
click at [214, 101] on body "Sucursal: Salmet Palo Cambiar a organización Resumen Menús Categorías Artículos…" at bounding box center [261, 132] width 522 height 264
click at [137, 169] on li "Bao by Mazu-ma (Palo)" at bounding box center [180, 168] width 96 height 15
type input "91822997-6511-487a-b58c-8897a46e9bc4"
checkbox input "false"
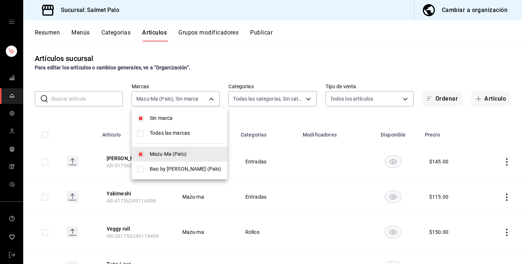
click at [201, 71] on div at bounding box center [261, 132] width 522 height 264
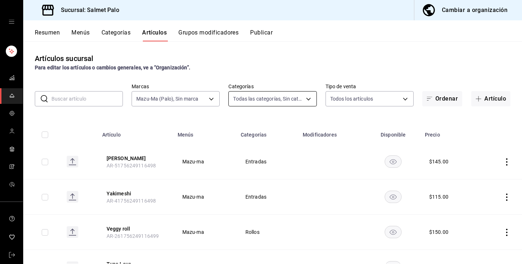
click at [276, 101] on body "Sucursal: Salmet Palo Cambiar a organización Resumen Menús Categorías Artículos…" at bounding box center [261, 132] width 522 height 264
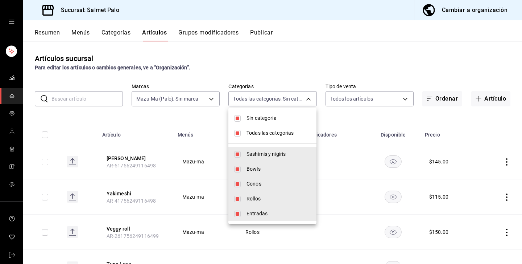
click at [276, 54] on div at bounding box center [261, 132] width 522 height 264
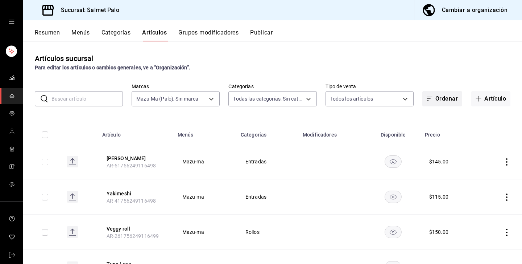
click at [432, 100] on icon "button" at bounding box center [430, 99] width 6 height 6
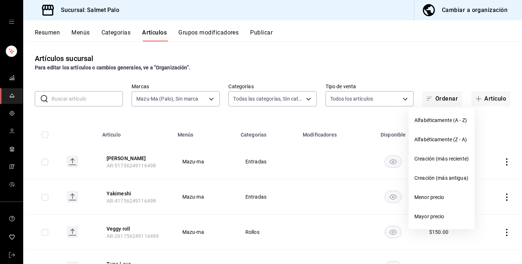
click at [411, 44] on div at bounding box center [261, 132] width 522 height 264
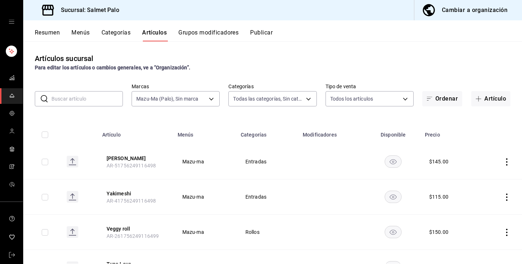
click at [77, 28] on div "Resumen Menús Categorías Artículos Grupos modificadores Publicar" at bounding box center [272, 30] width 499 height 21
click at [77, 35] on button "Menús" at bounding box center [80, 35] width 18 height 12
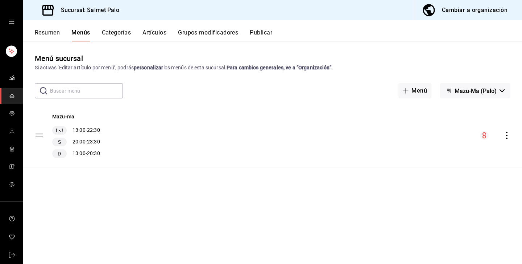
click at [453, 93] on button "Mazu-Ma (Palo)" at bounding box center [475, 90] width 70 height 15
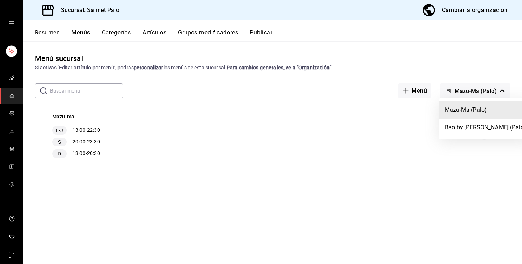
click at [384, 129] on div at bounding box center [261, 132] width 522 height 264
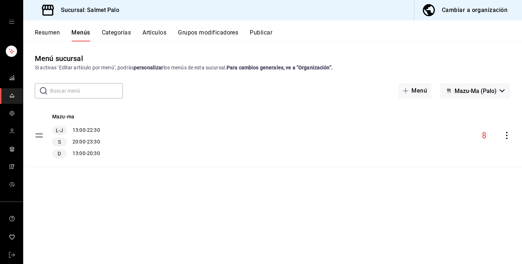
click at [507, 133] on icon "actions" at bounding box center [506, 135] width 7 height 7
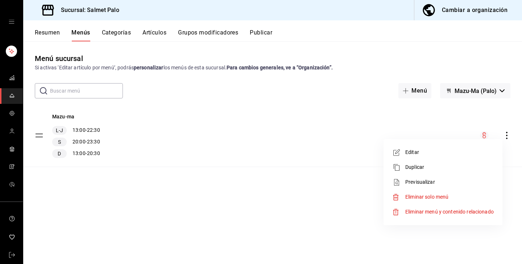
click at [288, 149] on div at bounding box center [261, 132] width 522 height 264
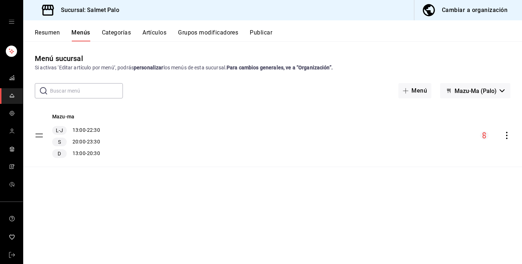
click at [440, 12] on button "Cambiar a organización" at bounding box center [465, 10] width 102 height 20
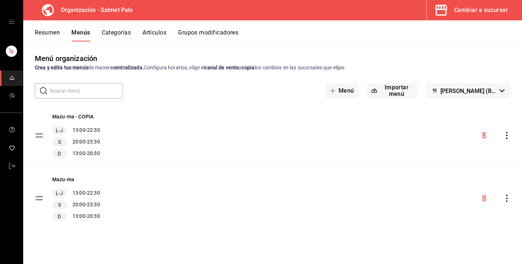
click at [508, 136] on icon "actions" at bounding box center [506, 135] width 7 height 7
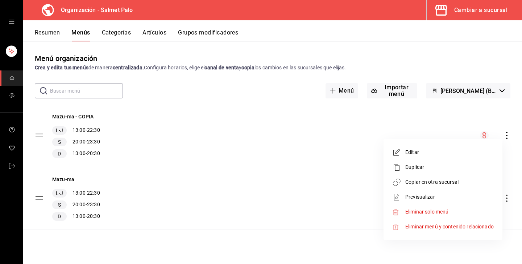
click at [428, 123] on div at bounding box center [261, 132] width 522 height 264
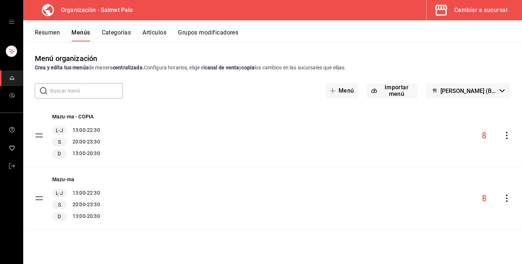
click at [507, 201] on icon "actions" at bounding box center [506, 197] width 1 height 7
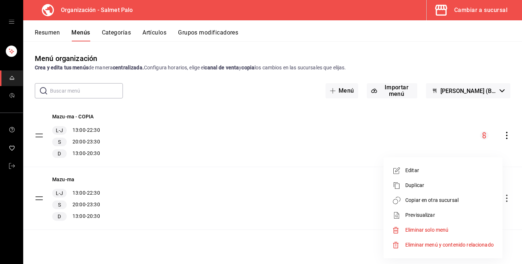
click at [301, 128] on div at bounding box center [261, 132] width 522 height 264
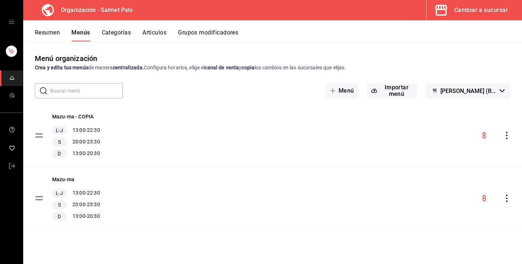
click at [378, 46] on div "Menú organización Crea y edita tus menús de manera centralizada. Configura hora…" at bounding box center [272, 152] width 499 height 222
click at [156, 37] on button "Artículos" at bounding box center [155, 35] width 24 height 12
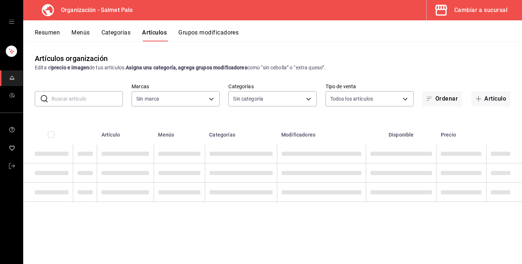
type input "ea477960-4770-47ac-a574-3953611fb55e,cfd99e34-4df9-482d-90ae-eddbc91cae18"
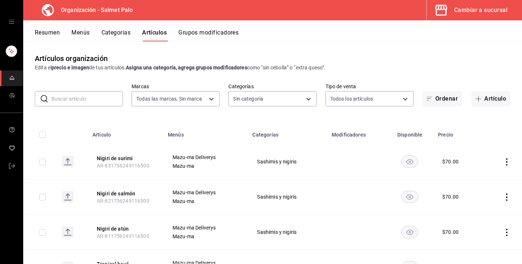
type input "7f911b06-4da6-4972-9038-71c04a4c0459,449aff3e-a8b6-4040-a247-966ce5df5712,35a4e…"
click at [88, 33] on button "Menús" at bounding box center [80, 35] width 18 height 12
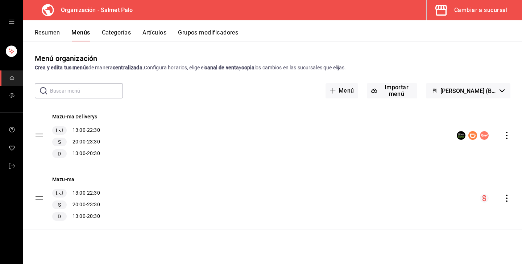
click at [510, 135] on icon "actions" at bounding box center [506, 135] width 7 height 7
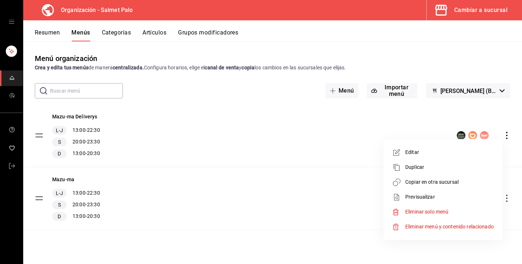
click at [319, 124] on div at bounding box center [261, 132] width 522 height 264
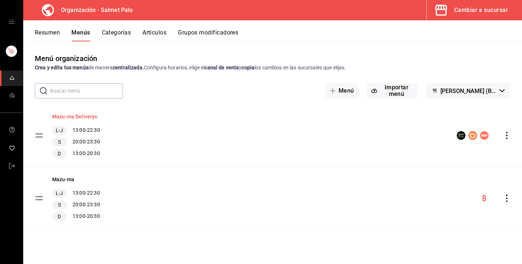
click at [83, 115] on button "Mazu-ma Deliverys" at bounding box center [74, 116] width 45 height 7
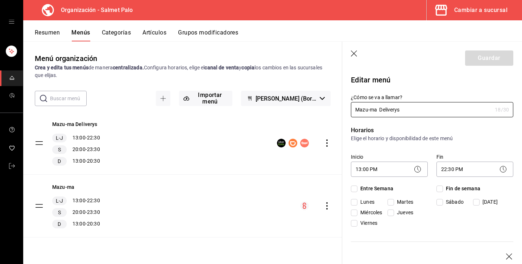
checkbox input "true"
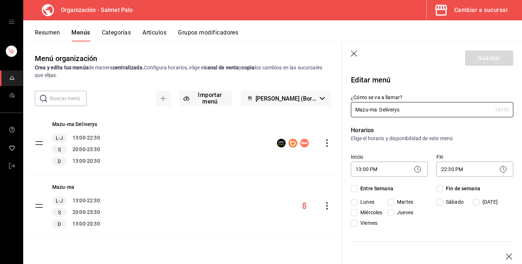
checkbox input "true"
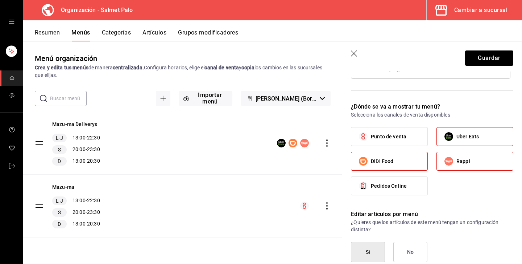
scroll to position [561, 0]
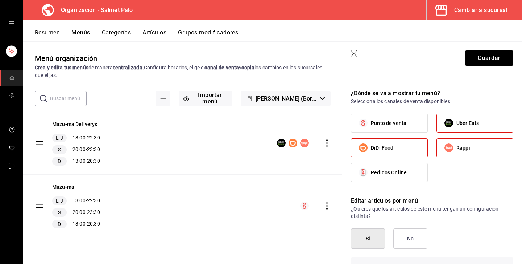
click at [449, 149] on input "Rappi" at bounding box center [448, 147] width 15 height 15
checkbox input "false"
click at [405, 143] on label "DiDi Food" at bounding box center [389, 148] width 76 height 18
click at [371, 143] on input "DiDi Food" at bounding box center [363, 147] width 15 height 15
checkbox input "false"
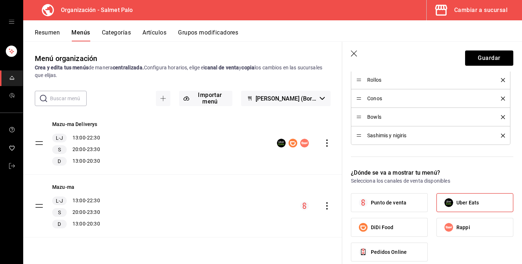
scroll to position [480, 0]
click at [472, 60] on button "Guardar" at bounding box center [489, 57] width 48 height 15
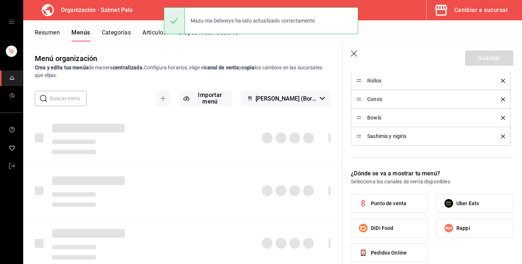
checkbox input "false"
type input "1756249930004"
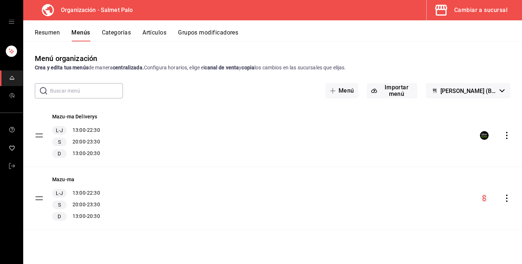
click at [40, 136] on tbody "Mazu-ma Deliverys L-J 13:00 - 22:30 S 20:00 - 23:30 D 13:00 - 20:30 Mazu-ma L-J…" at bounding box center [272, 166] width 499 height 125
click at [254, 130] on div "Mazu-ma Deliverys L-J 13:00 - 22:30 S 20:00 - 23:30 D 13:00 - 20:30" at bounding box center [272, 135] width 499 height 62
click at [505, 136] on icon "actions" at bounding box center [506, 135] width 7 height 7
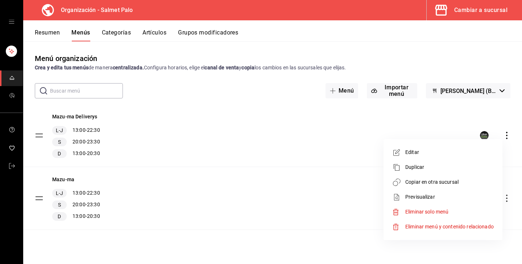
click at [322, 122] on div at bounding box center [261, 132] width 522 height 264
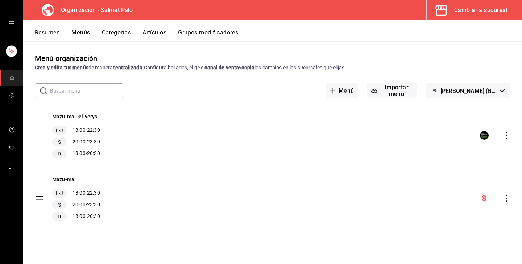
click at [145, 138] on div "Mazu-ma Deliverys L-J 13:00 - 22:30 S 20:00 - 23:30 D 13:00 - 20:30" at bounding box center [272, 135] width 499 height 62
click at [90, 119] on button "Mazu-ma Deliverys" at bounding box center [74, 116] width 45 height 7
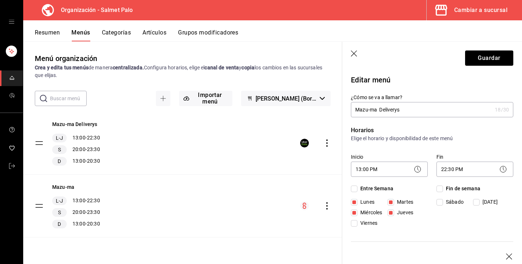
click at [353, 55] on icon "button" at bounding box center [354, 53] width 6 height 6
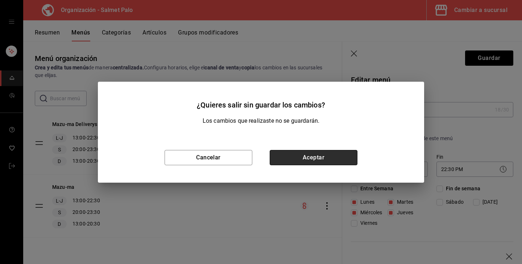
click at [318, 162] on button "Aceptar" at bounding box center [314, 157] width 88 height 15
checkbox input "false"
type input "1756249951342"
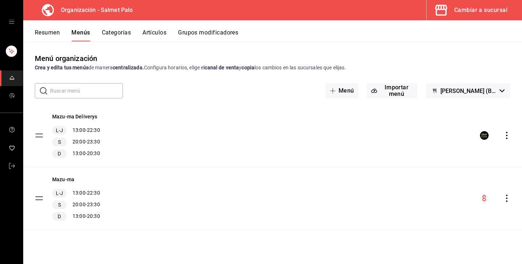
click at [110, 32] on button "Categorías" at bounding box center [116, 35] width 29 height 12
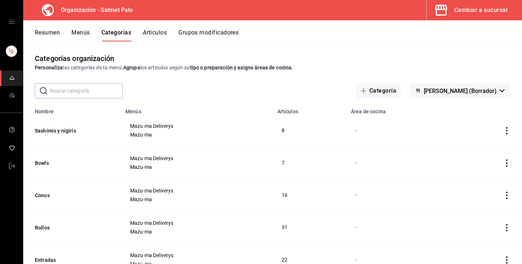
click at [156, 37] on button "Artículos" at bounding box center [155, 35] width 24 height 12
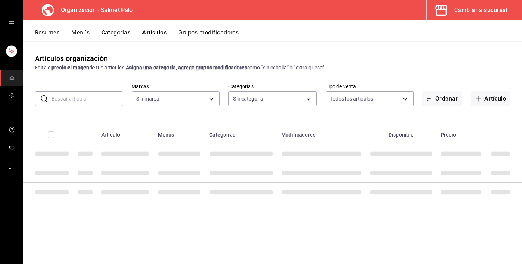
type input "ea477960-4770-47ac-a574-3953611fb55e,cfd99e34-4df9-482d-90ae-eddbc91cae18"
type input "7f911b06-4da6-4972-9038-71c04a4c0459,449aff3e-a8b6-4040-a247-966ce5df5712,35a4e…"
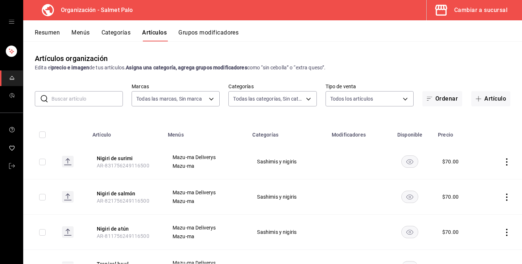
click at [110, 29] on div "Resumen Menús Categorías Artículos Grupos modificadores" at bounding box center [272, 30] width 499 height 21
click at [63, 30] on div "Resumen Menús Categorías Artículos Grupos modificadores" at bounding box center [278, 35] width 487 height 12
click at [82, 37] on button "Menús" at bounding box center [80, 35] width 18 height 12
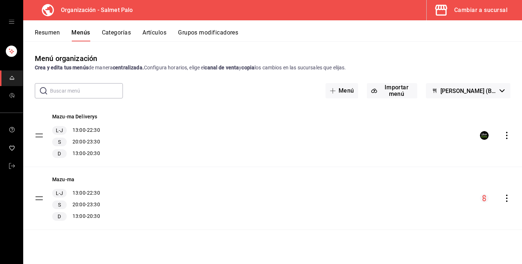
click at [49, 30] on button "Resumen" at bounding box center [47, 35] width 25 height 12
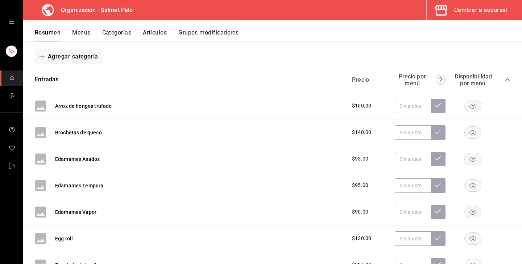
scroll to position [122, 0]
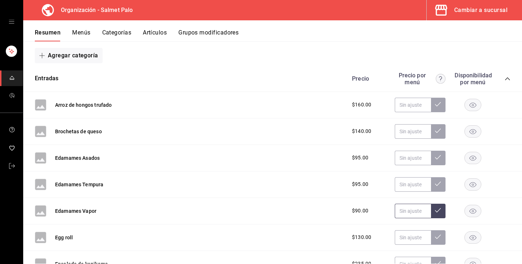
click at [405, 214] on input "text" at bounding box center [413, 210] width 36 height 15
click at [249, 153] on div "Edamames Asados $95.00" at bounding box center [272, 158] width 499 height 26
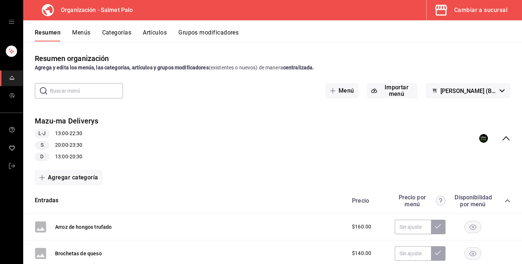
scroll to position [0, 0]
